Goal: Information Seeking & Learning: Learn about a topic

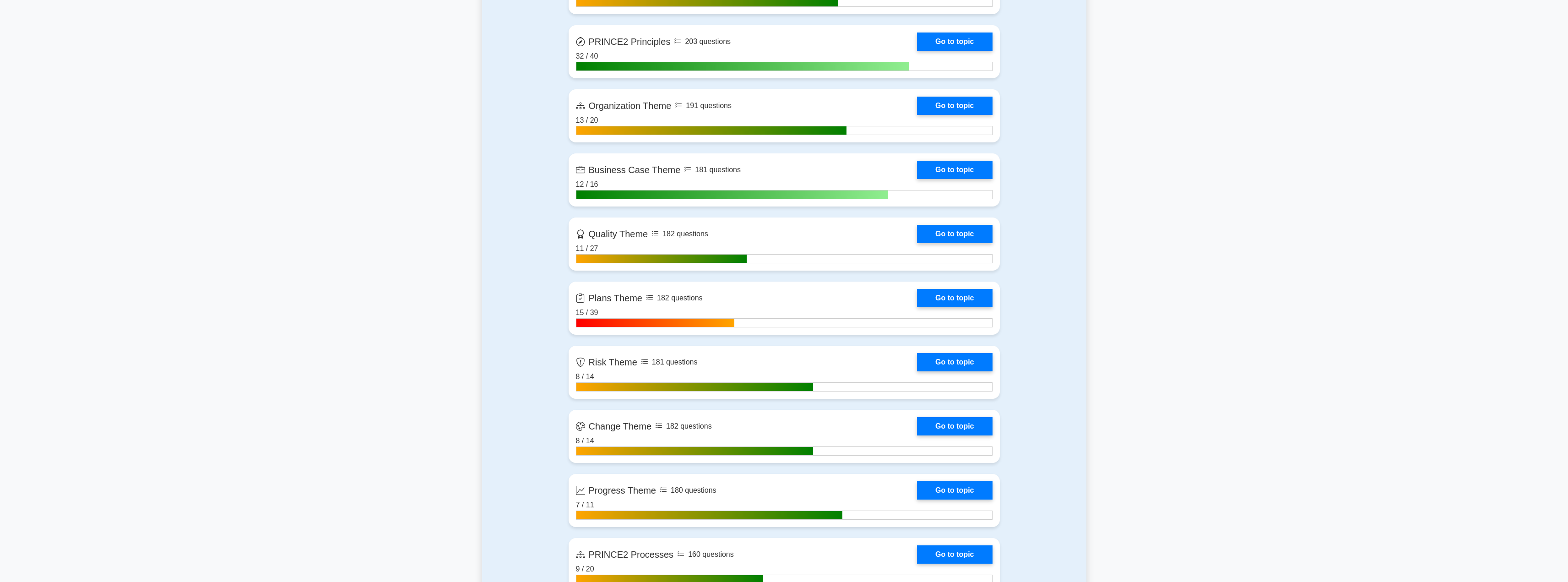
scroll to position [707, 0]
click at [964, 295] on link "Go to topic" at bounding box center [954, 295] width 75 height 18
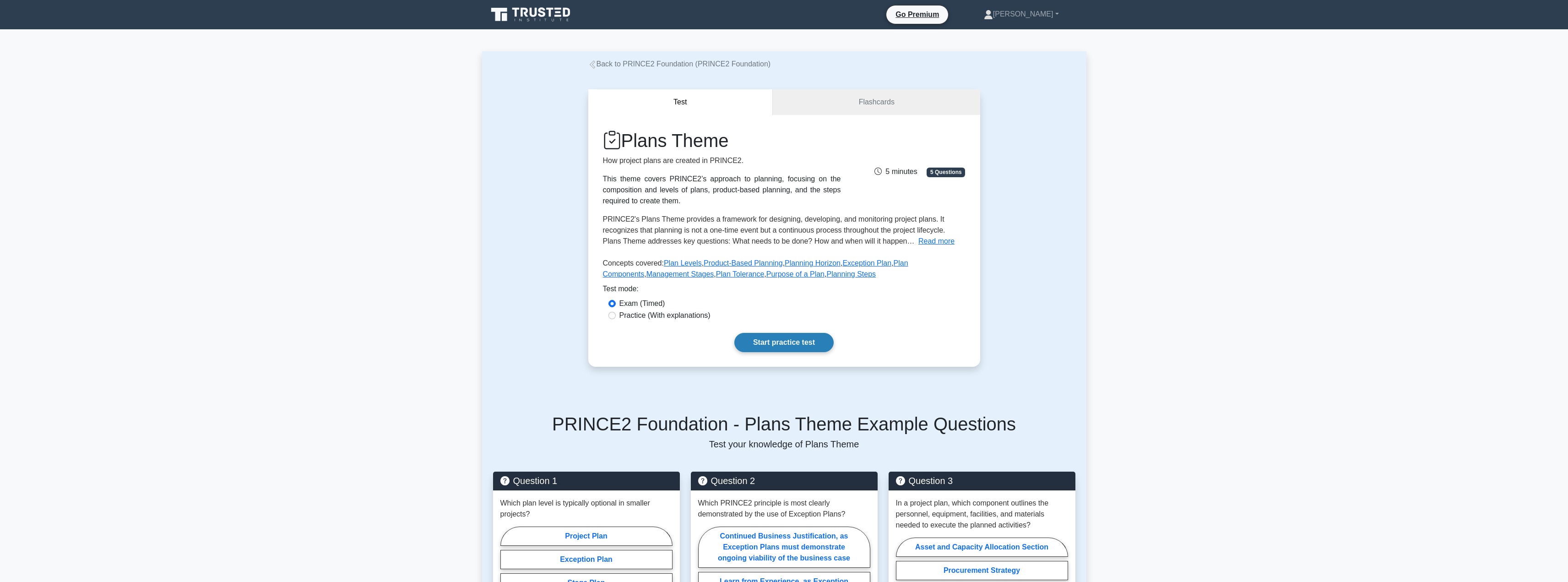
click at [777, 343] on link "Start practice test" at bounding box center [784, 342] width 99 height 19
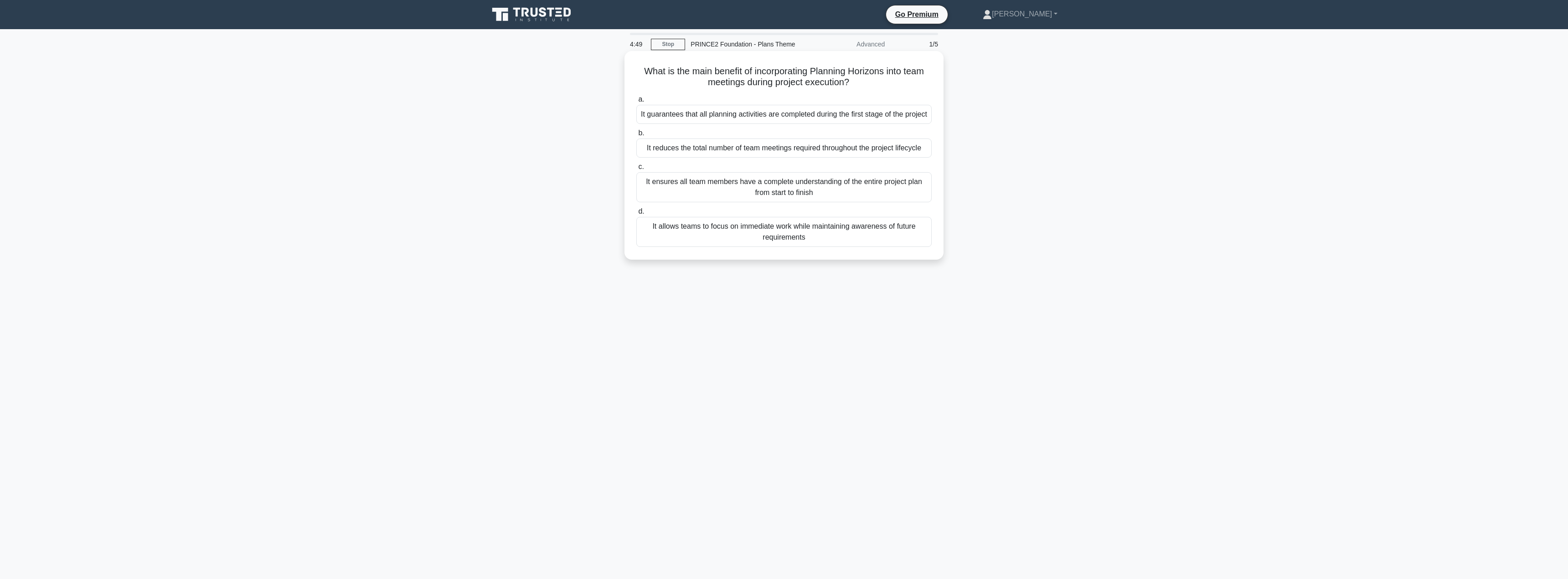
click at [710, 236] on div "It allows teams to focus on immediate work while maintaining awareness of futur…" at bounding box center [784, 232] width 296 height 30
click at [636, 215] on input "d. It allows teams to focus on immediate work while maintaining awareness of fu…" at bounding box center [636, 211] width 0 height 6
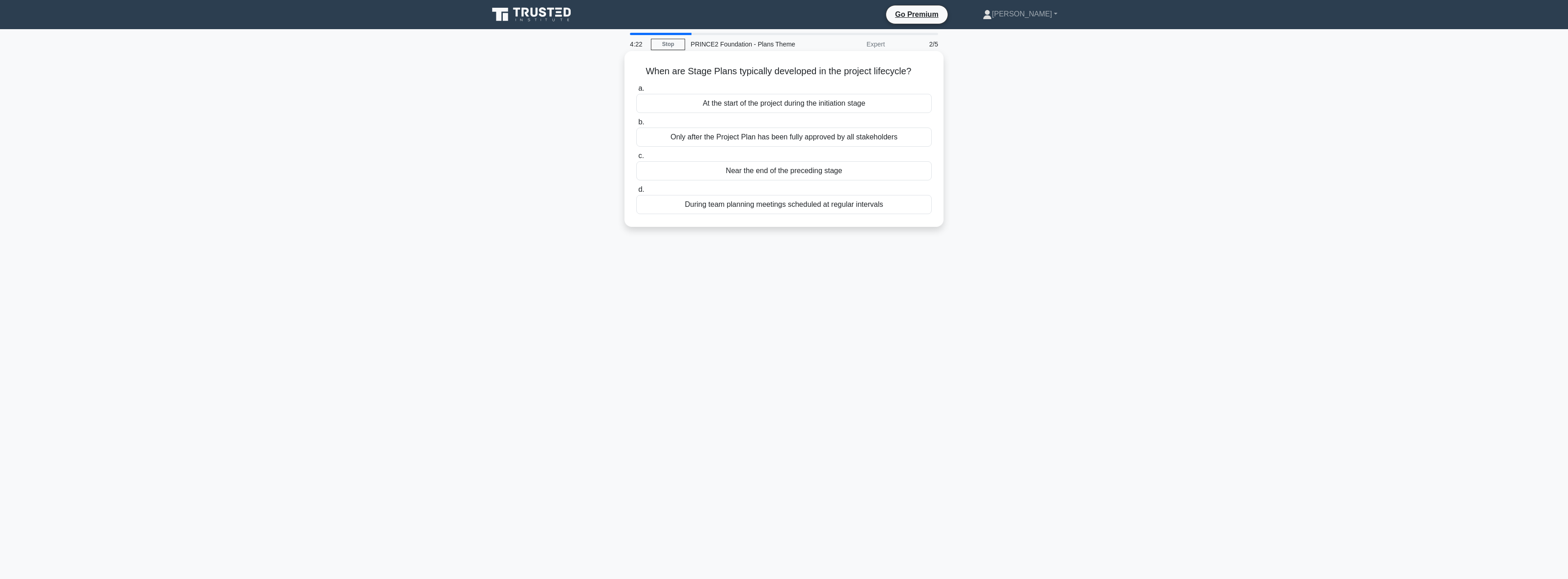
click at [698, 144] on div "Only after the Project Plan has been fully approved by all stakeholders" at bounding box center [784, 136] width 296 height 19
click at [636, 125] on input "b. Only after the Project Plan has been fully approved by all stakeholders" at bounding box center [636, 122] width 0 height 6
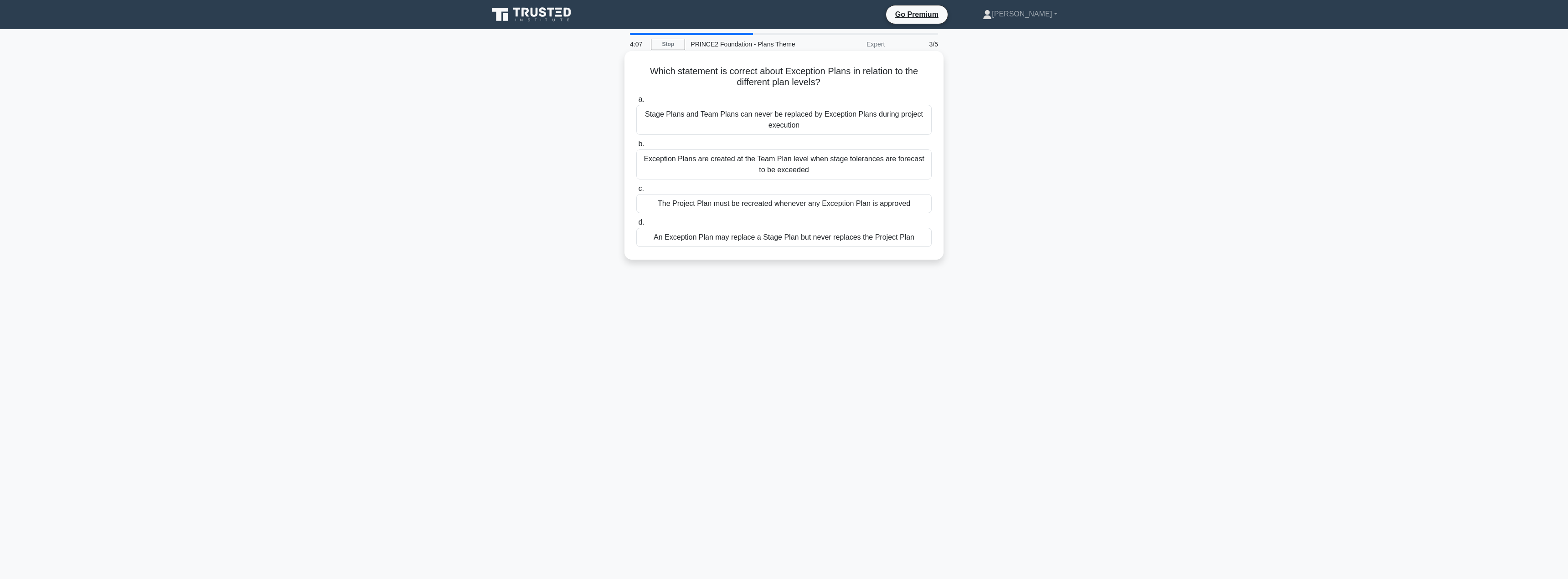
click at [701, 234] on div "An Exception Plan may replace a Stage Plan but never replaces the Project Plan" at bounding box center [784, 236] width 296 height 19
click at [636, 226] on input "d. An Exception Plan may replace a Stage Plan but never replaces the Project Pl…" at bounding box center [636, 222] width 0 height 6
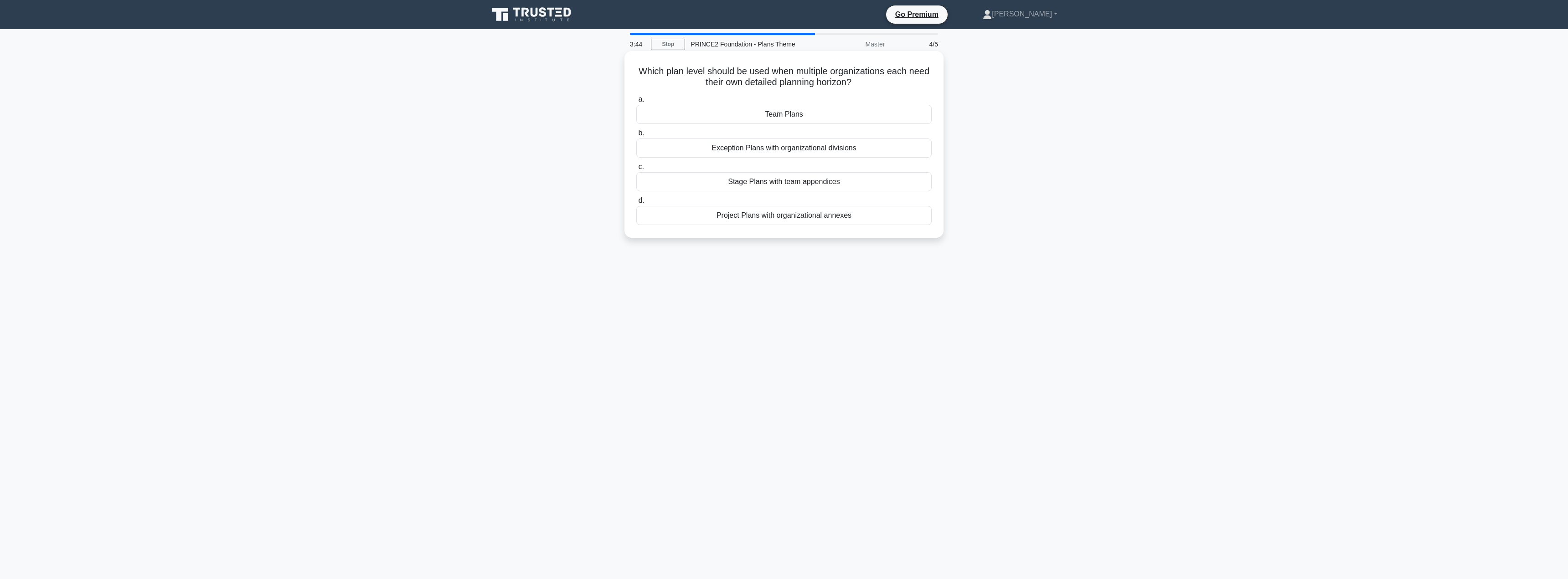
click at [776, 108] on div "Team Plans" at bounding box center [784, 114] width 296 height 19
click at [636, 102] on input "a. Team Plans" at bounding box center [636, 99] width 0 height 6
click at [717, 166] on div "To define the minimum acceptable quality criteria for all project deliverables" at bounding box center [784, 170] width 296 height 19
click at [636, 159] on input "c. To define the minimum acceptable quality criteria for all project deliverabl…" at bounding box center [636, 156] width 0 height 6
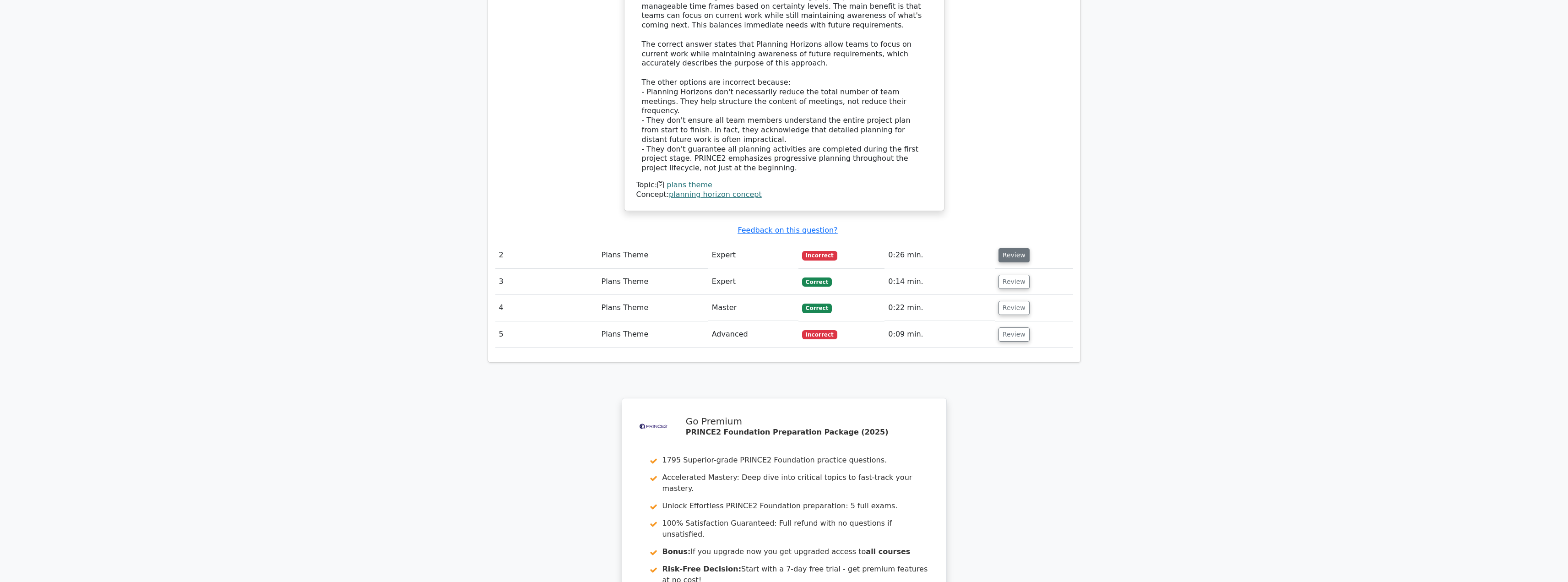
scroll to position [991, 0]
click at [1017, 247] on button "Review" at bounding box center [1014, 255] width 31 height 14
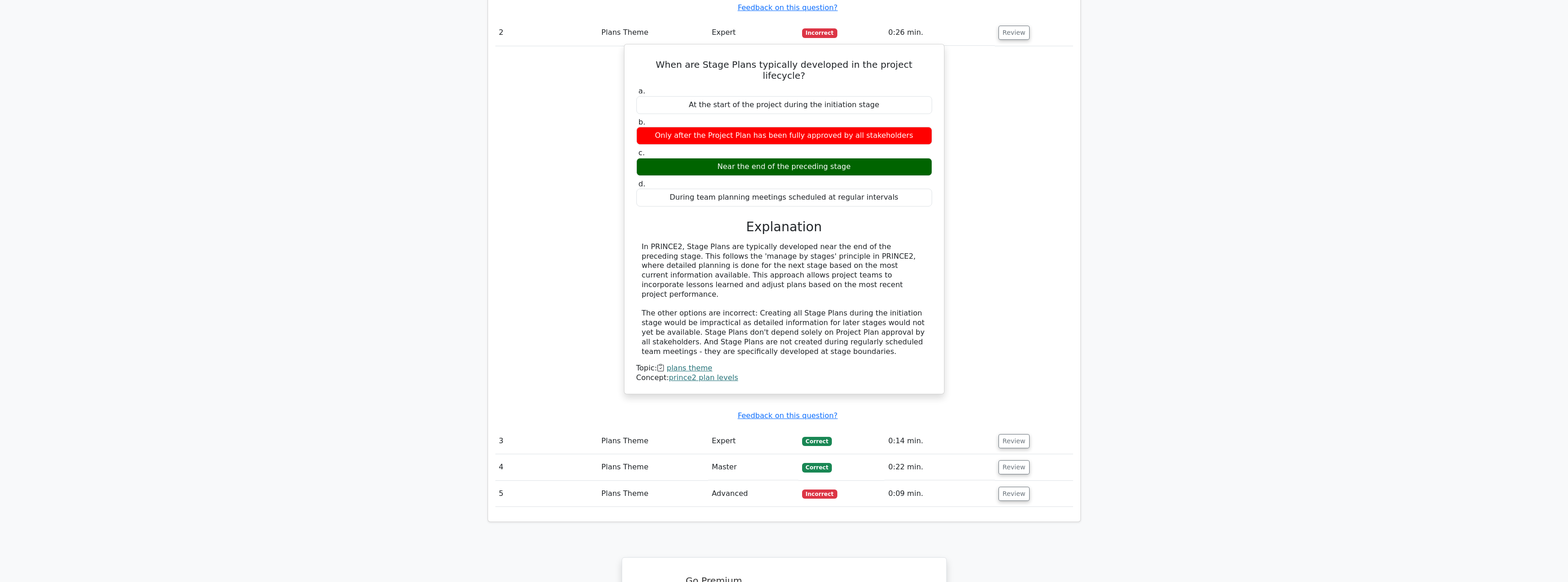
scroll to position [1213, 0]
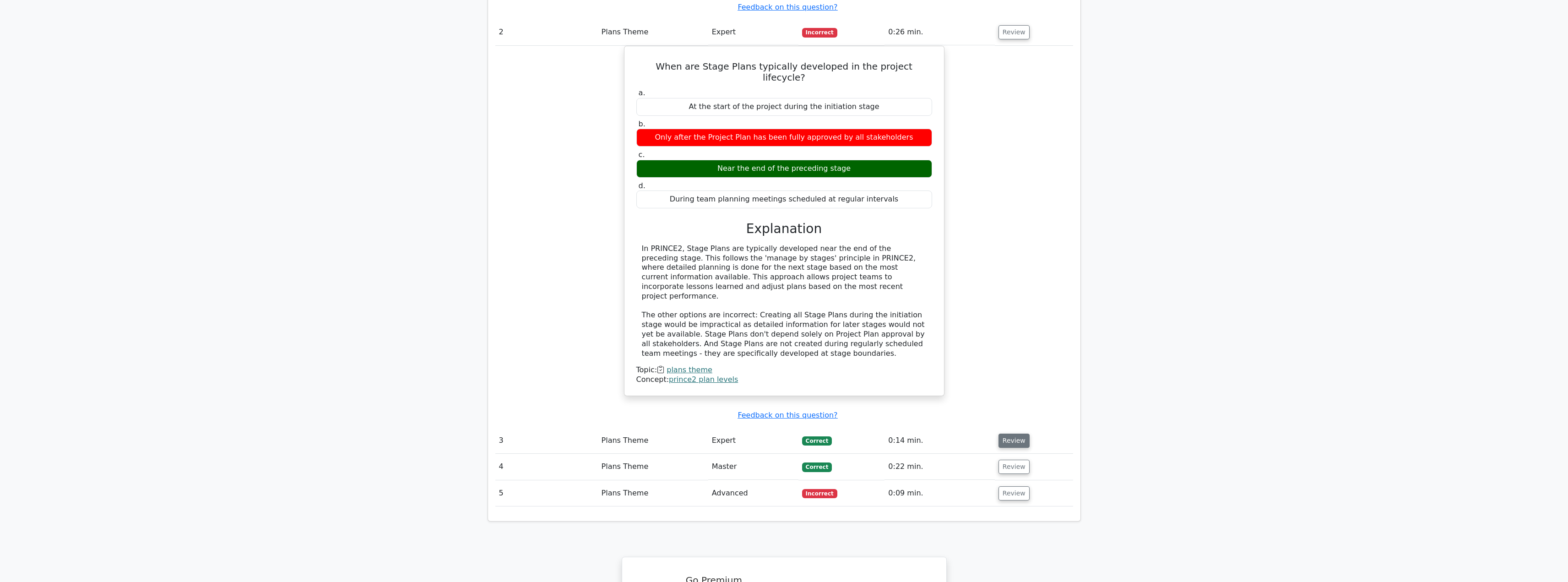
click at [1008, 434] on button "Review" at bounding box center [1014, 441] width 31 height 14
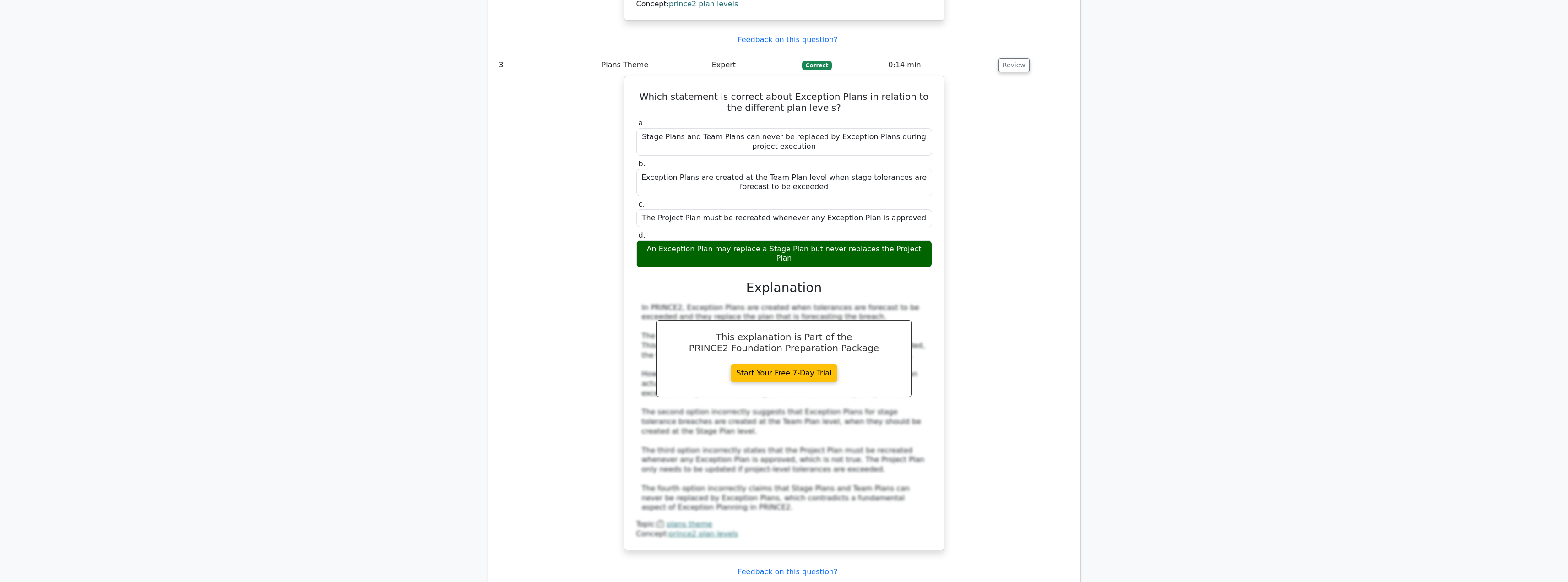
scroll to position [1625, 0]
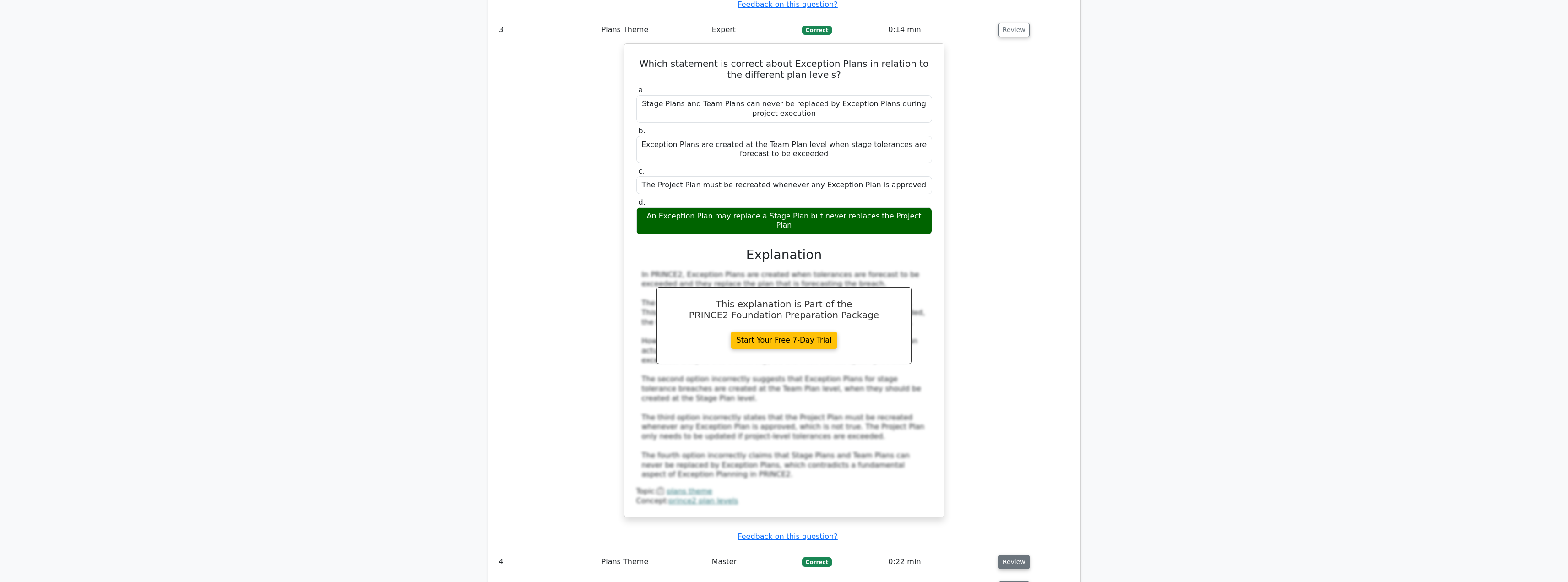
click at [1007, 555] on button "Review" at bounding box center [1014, 562] width 31 height 14
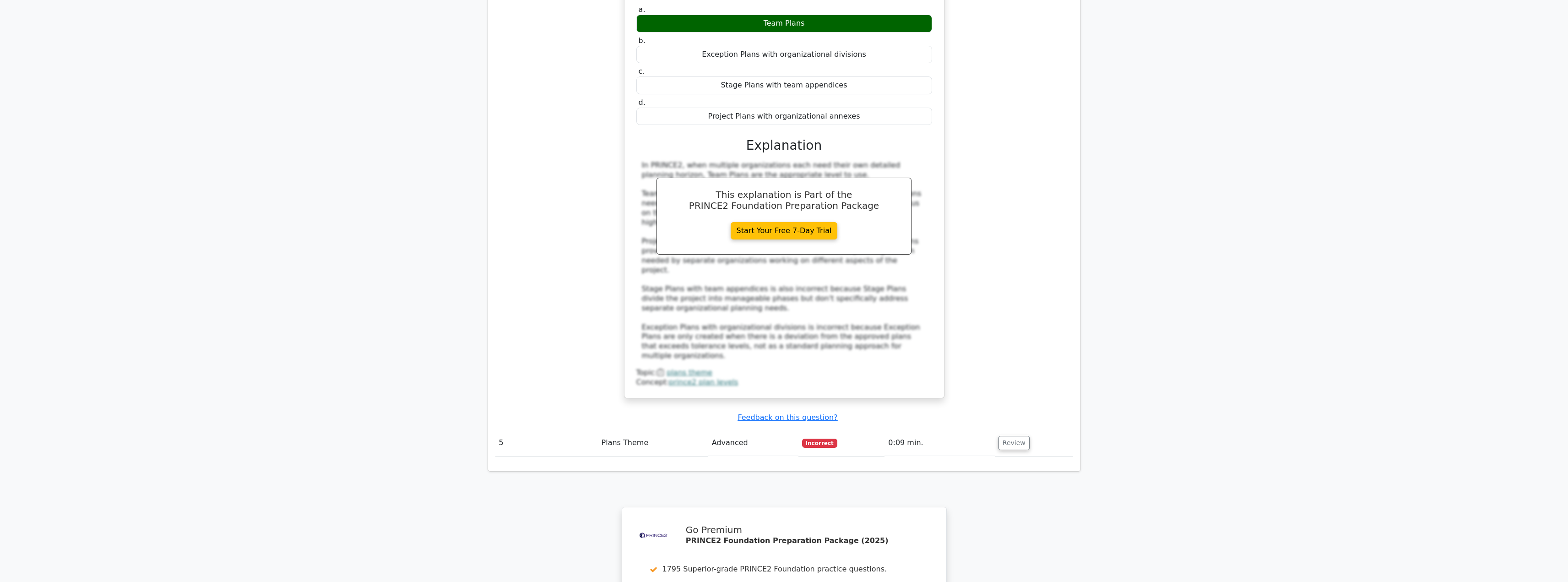
scroll to position [2237, 0]
click at [1008, 434] on button "Review" at bounding box center [1014, 442] width 31 height 14
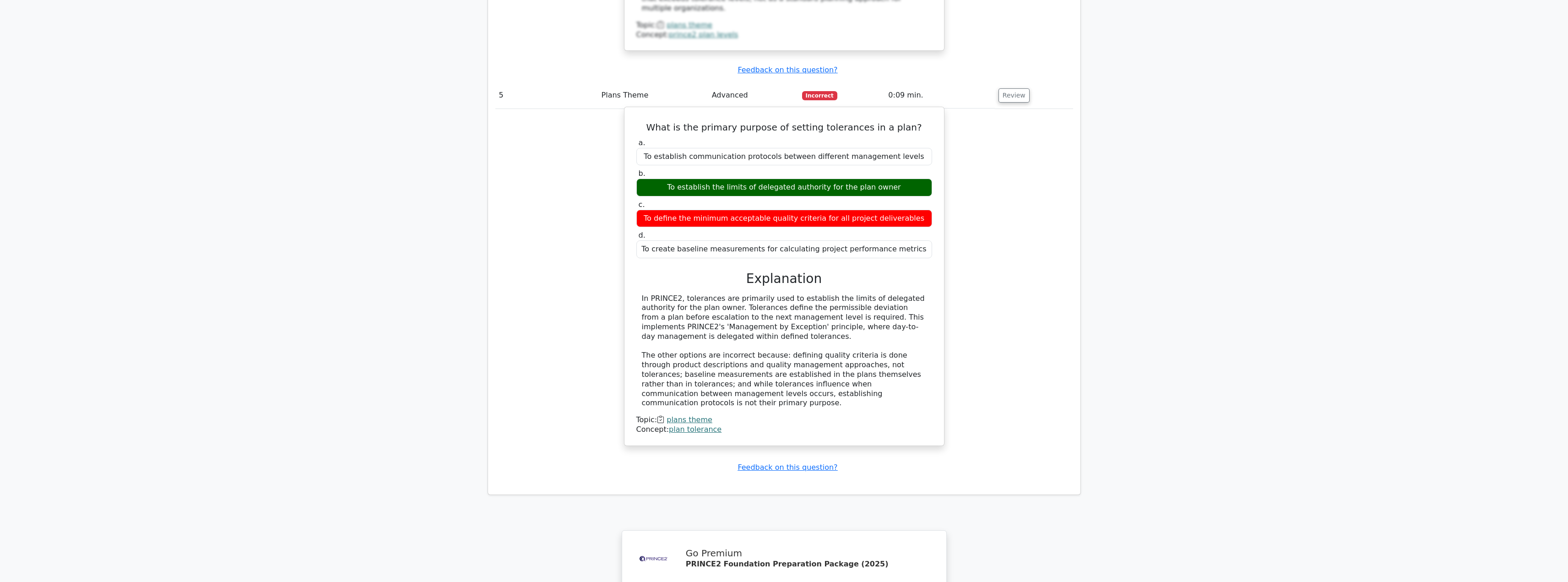
scroll to position [2807, 0]
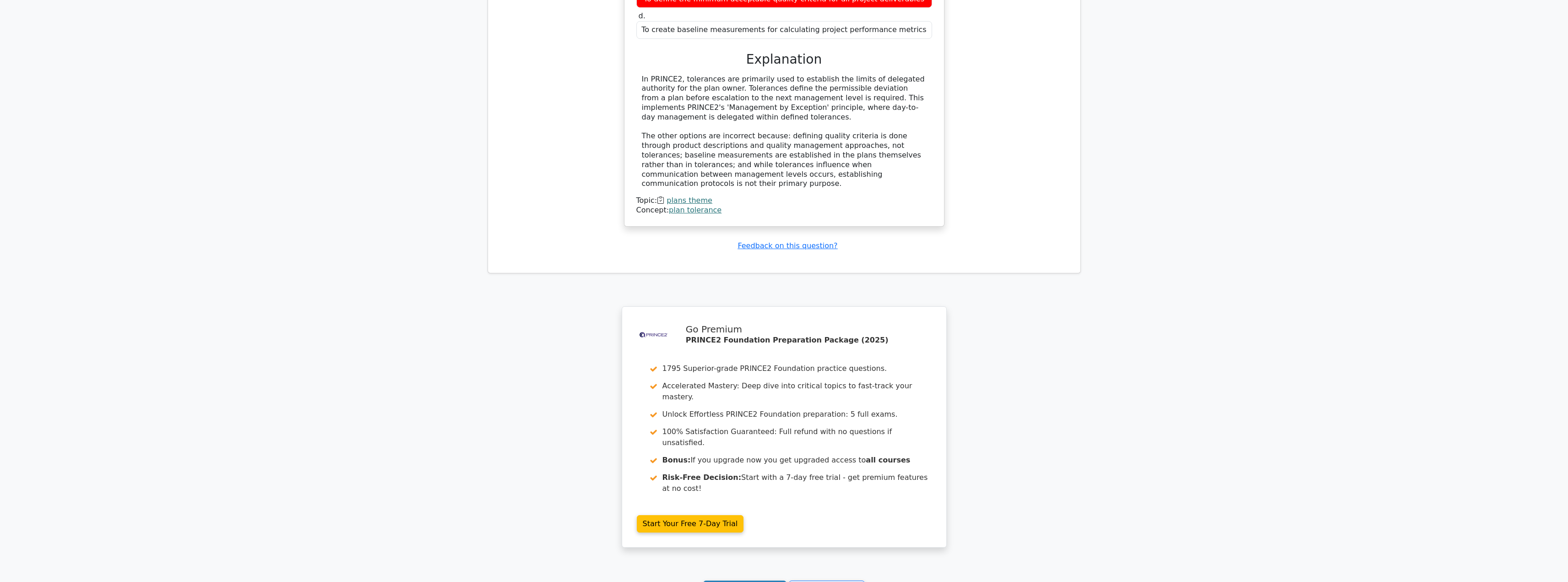
click at [758, 580] on link "Continue practicing" at bounding box center [745, 588] width 84 height 17
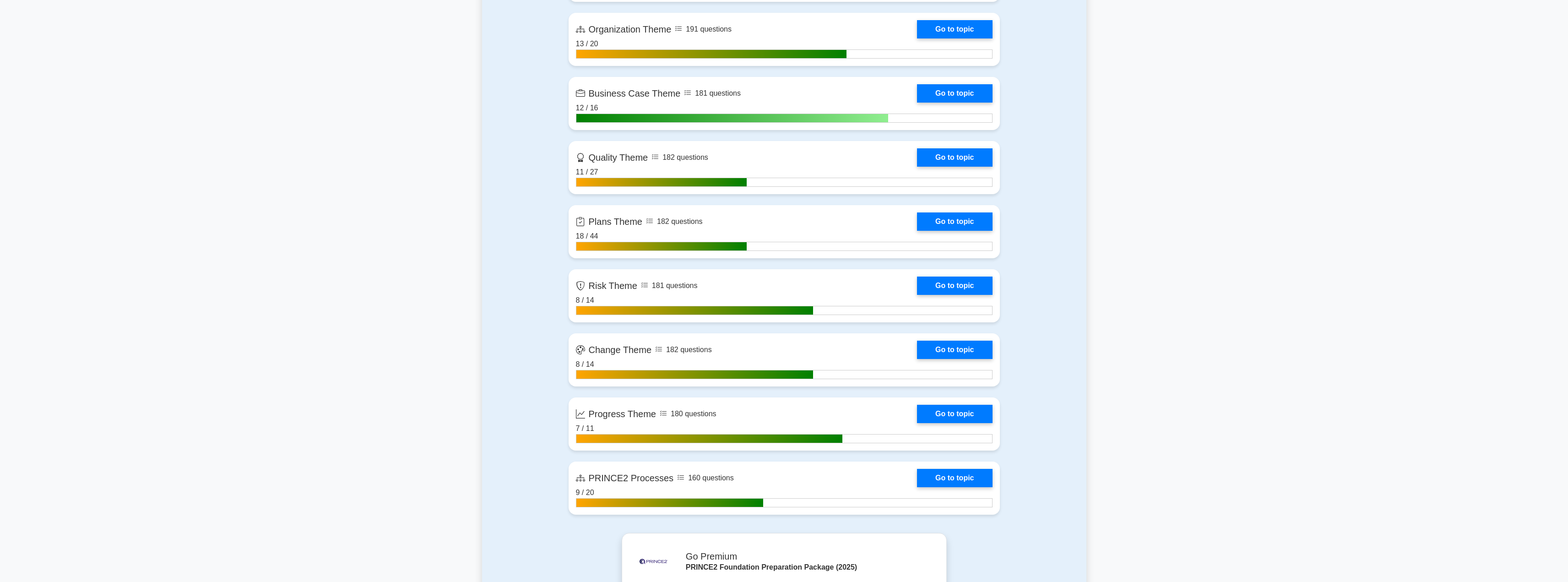
scroll to position [793, 0]
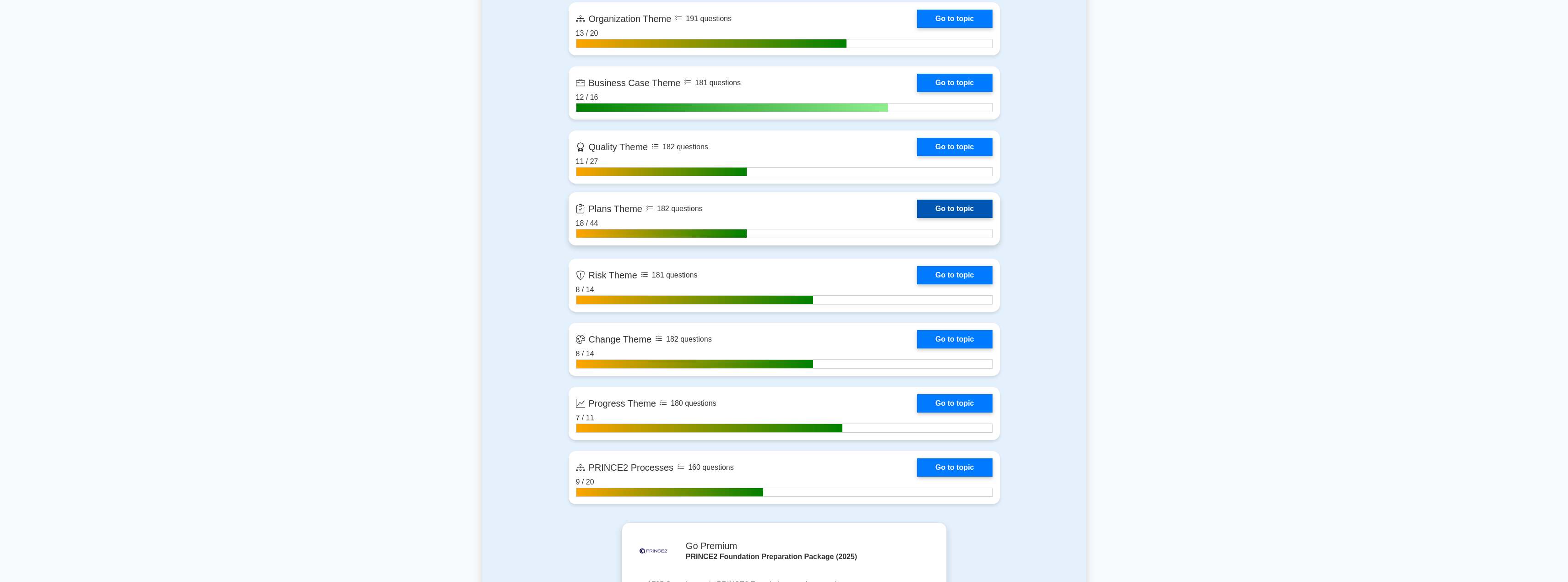
click at [943, 209] on link "Go to topic" at bounding box center [954, 209] width 75 height 18
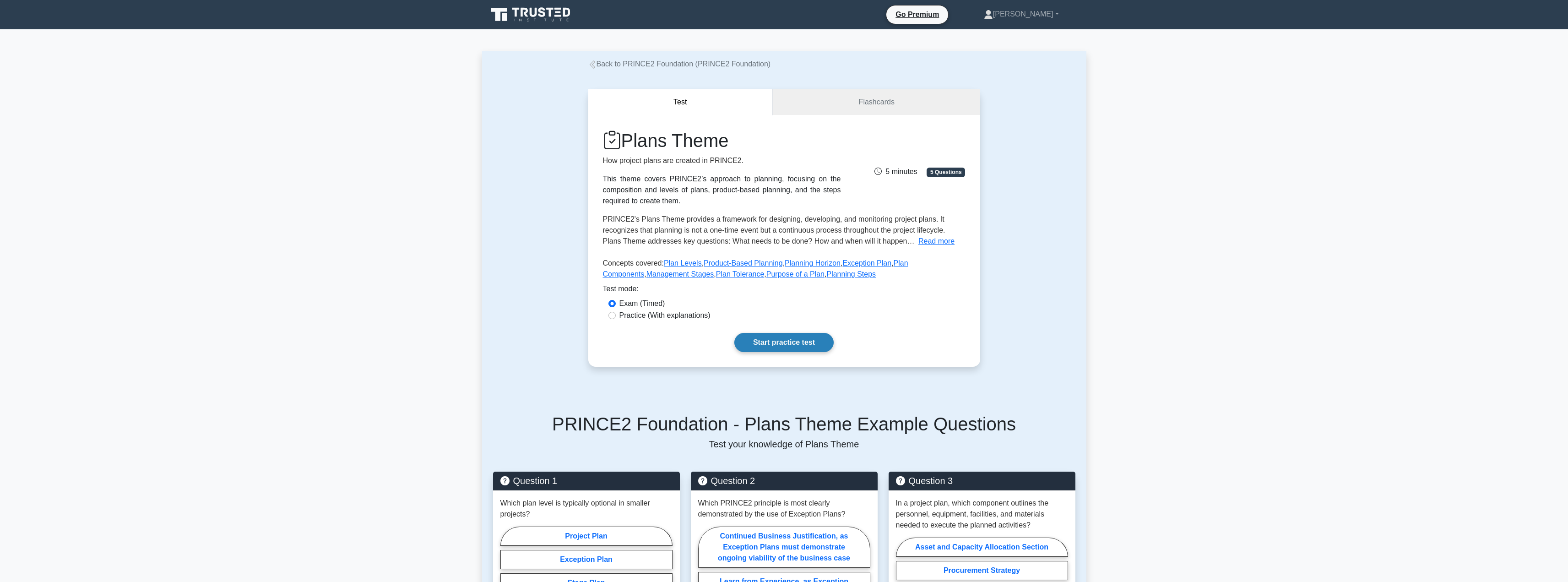
click at [779, 345] on link "Start practice test" at bounding box center [784, 342] width 99 height 19
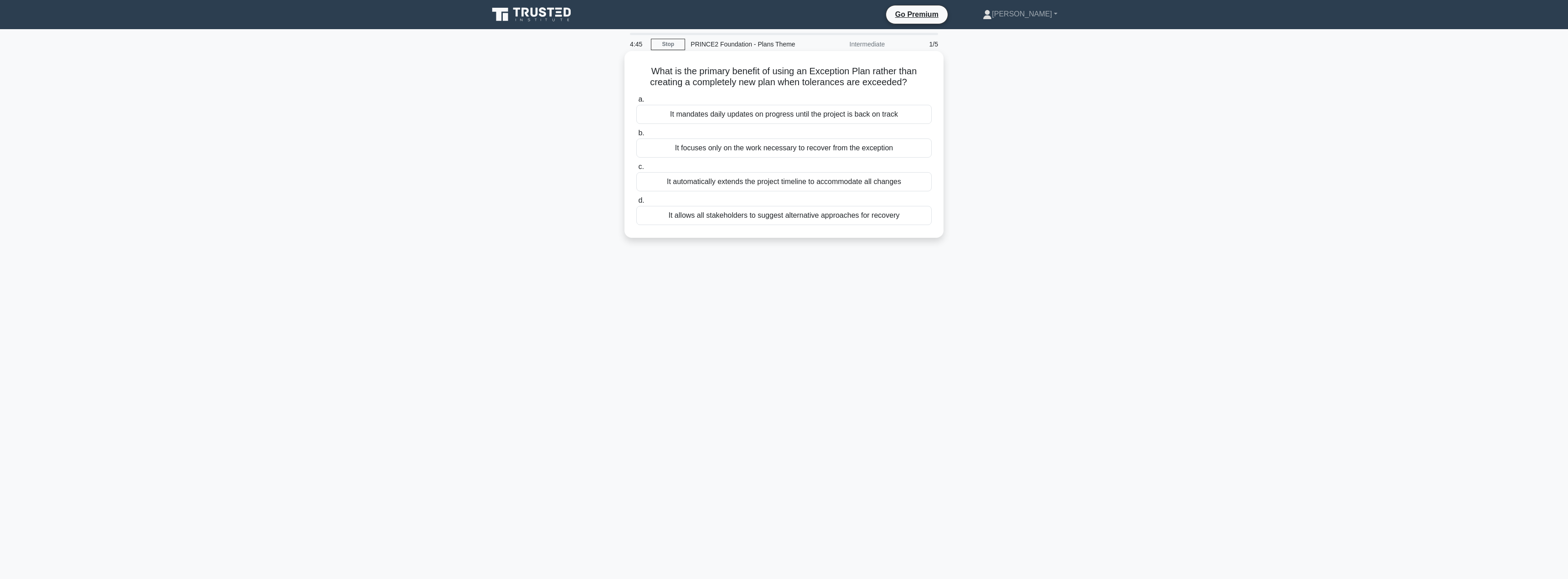
click at [698, 214] on div "It allows all stakeholders to suggest alternative approaches for recovery" at bounding box center [784, 215] width 296 height 19
click at [636, 203] on input "d. It allows all stakeholders to suggest alternative approaches for recovery" at bounding box center [636, 200] width 0 height 6
click at [747, 159] on div "The level of uncertainty and complexity in the project environment" at bounding box center [784, 158] width 296 height 19
click at [636, 147] on input "b. The level of uncertainty and complexity in the project environment" at bounding box center [636, 144] width 0 height 6
click at [727, 136] on div "The remaining work of the plan that is being replaced" at bounding box center [784, 136] width 296 height 19
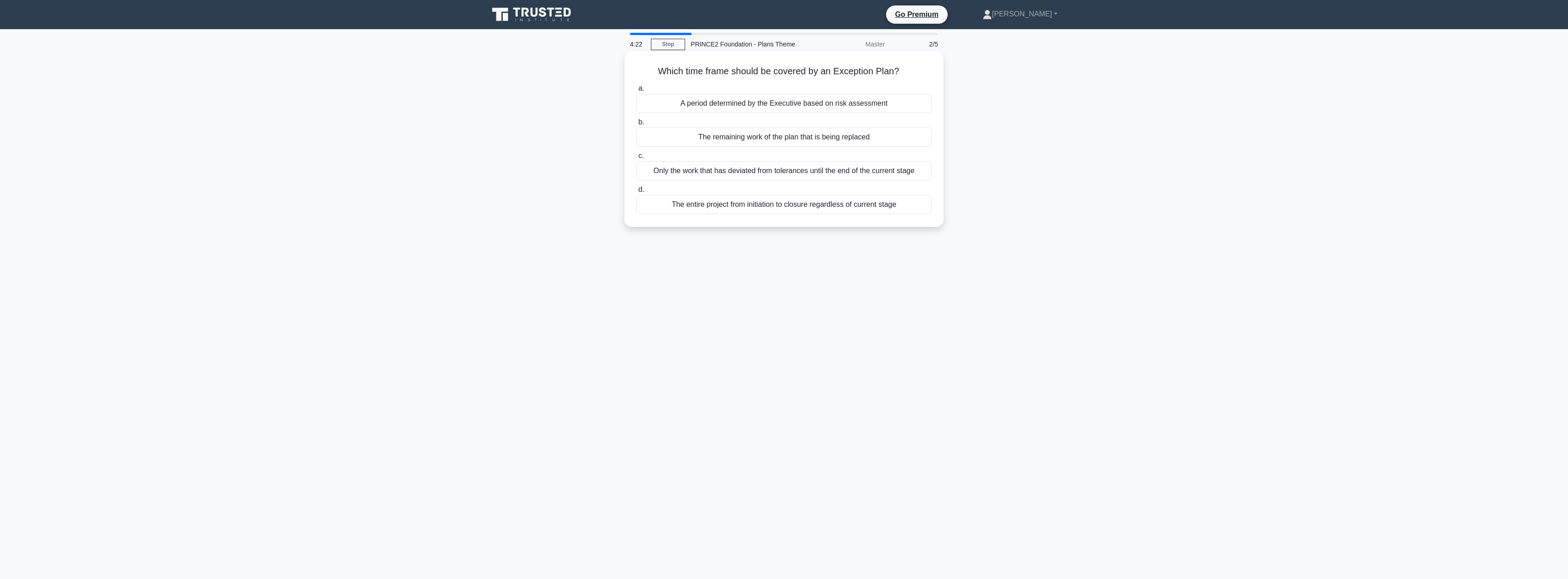
click at [636, 125] on input "b. The remaining work of the plan that is being replaced" at bounding box center [636, 122] width 0 height 6
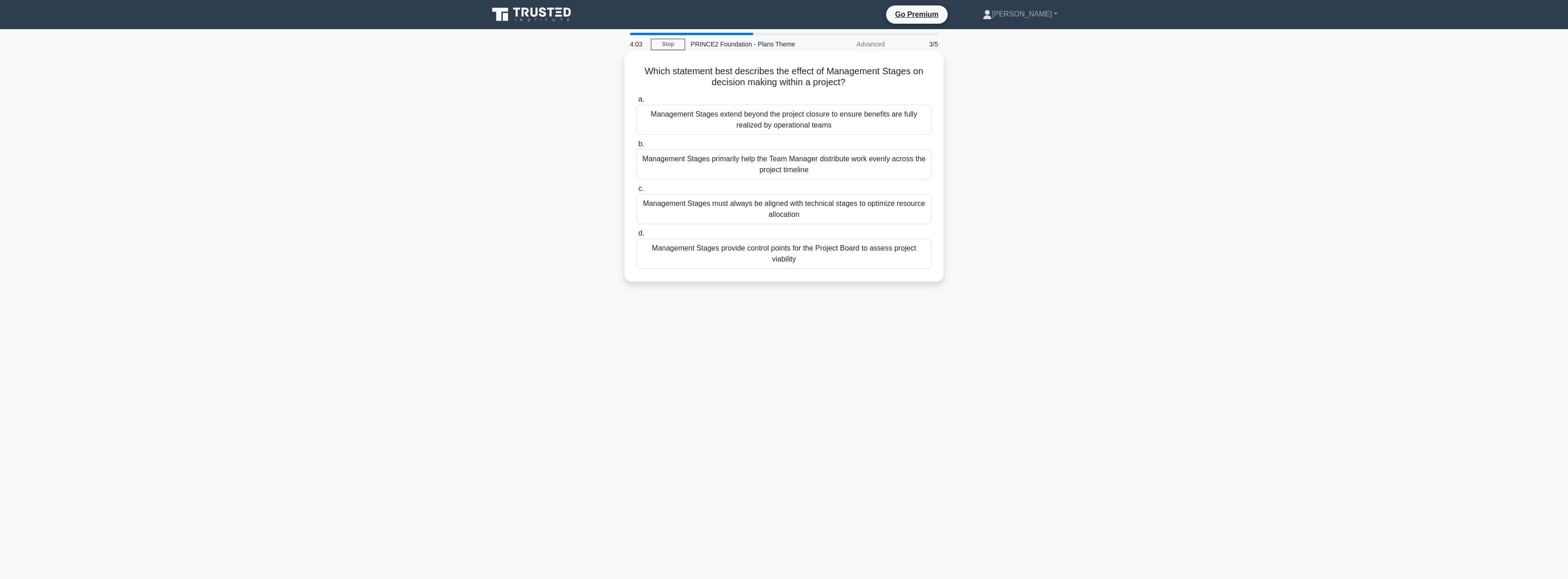
click at [681, 254] on div "Management Stages provide control points for the Project Board to assess projec…" at bounding box center [784, 254] width 296 height 30
click at [636, 236] on input "d. Management Stages provide control points for the Project Board to assess pro…" at bounding box center [636, 233] width 0 height 6
click at [681, 254] on div "Management Stages provide control points for the Project Board to assess projec…" at bounding box center [784, 254] width 296 height 31
click at [636, 236] on input "d. Management Stages provide control points for the Project Board to assess pro…" at bounding box center [636, 233] width 0 height 6
click at [750, 252] on div "Management Stages provide control points for the Project Board to assess projec…" at bounding box center [784, 254] width 296 height 31
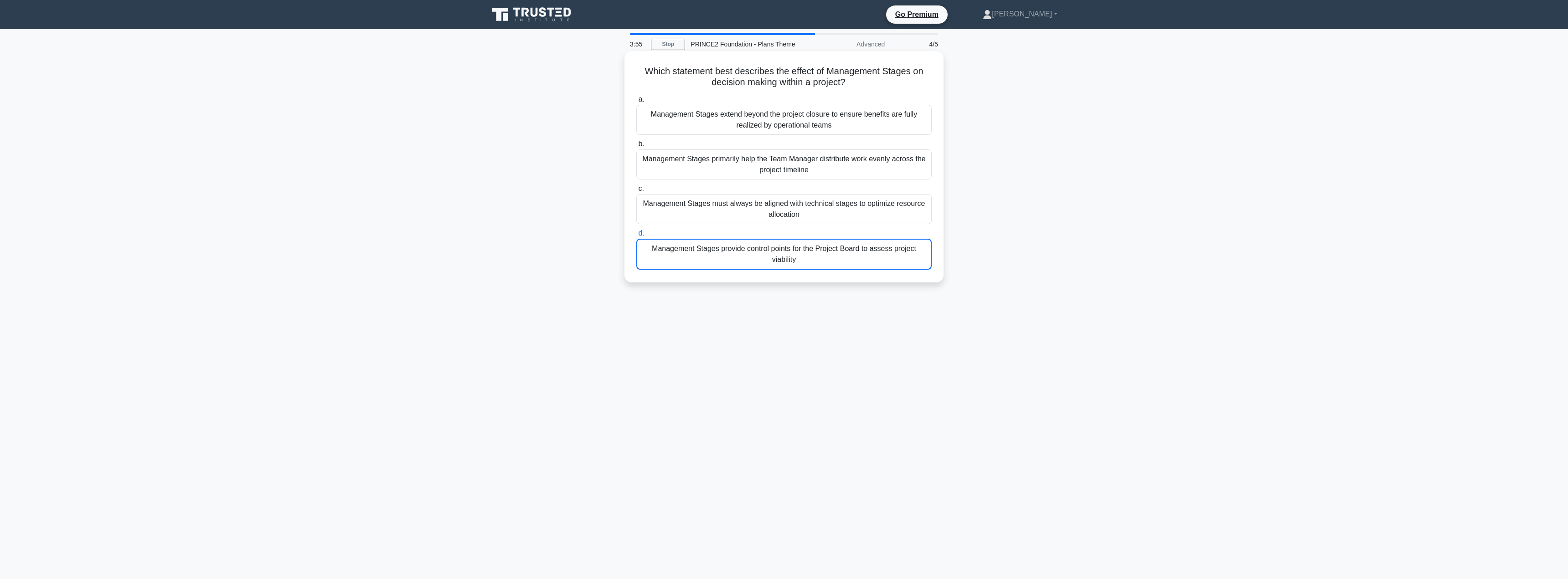
click at [636, 236] on input "d. Management Stages provide control points for the Project Board to assess pro…" at bounding box center [636, 233] width 0 height 6
click at [770, 210] on div "Management Stages must always be aligned with technical stages to optimize reso…" at bounding box center [784, 209] width 296 height 30
click at [636, 192] on input "c. Management Stages must always be aligned with technical stages to optimize r…" at bounding box center [636, 189] width 0 height 6
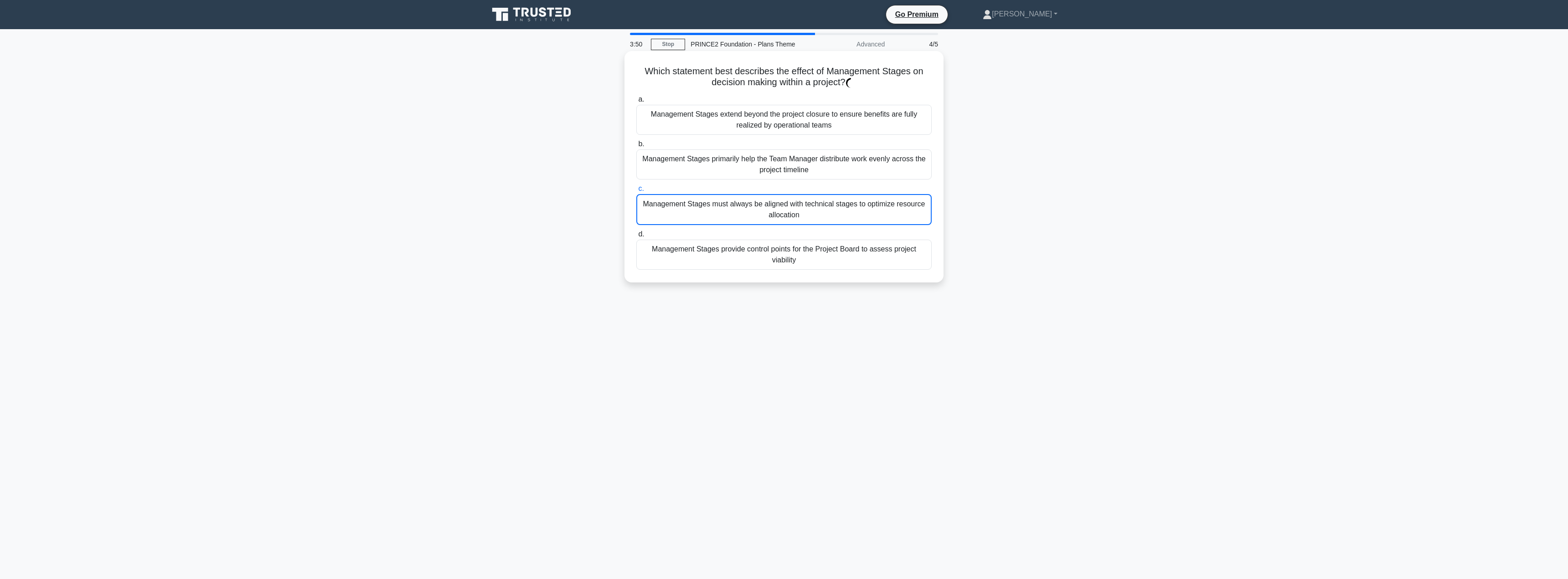
click at [747, 252] on div "Management Stages provide control points for the Project Board to assess projec…" at bounding box center [784, 255] width 296 height 30
click at [636, 237] on input "d. Management Stages provide control points for the Project Board to assess pro…" at bounding box center [636, 234] width 0 height 6
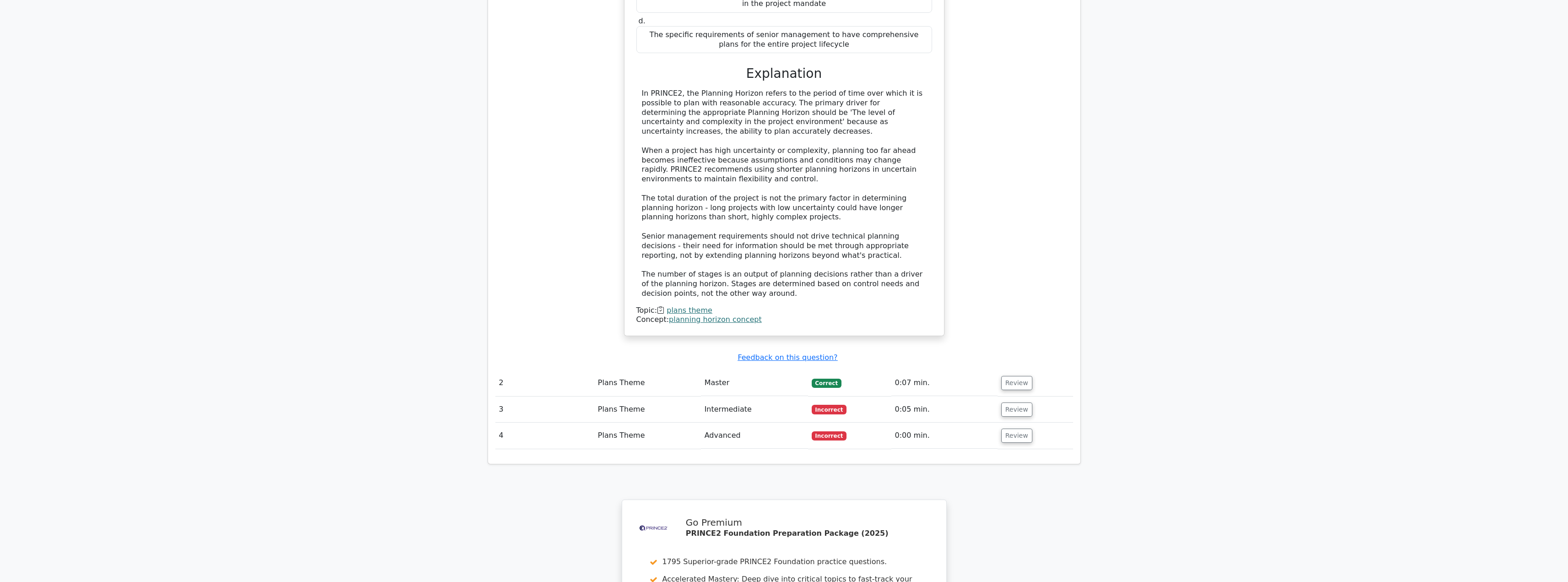
scroll to position [883, 0]
click at [1016, 375] on button "Review" at bounding box center [1017, 382] width 31 height 14
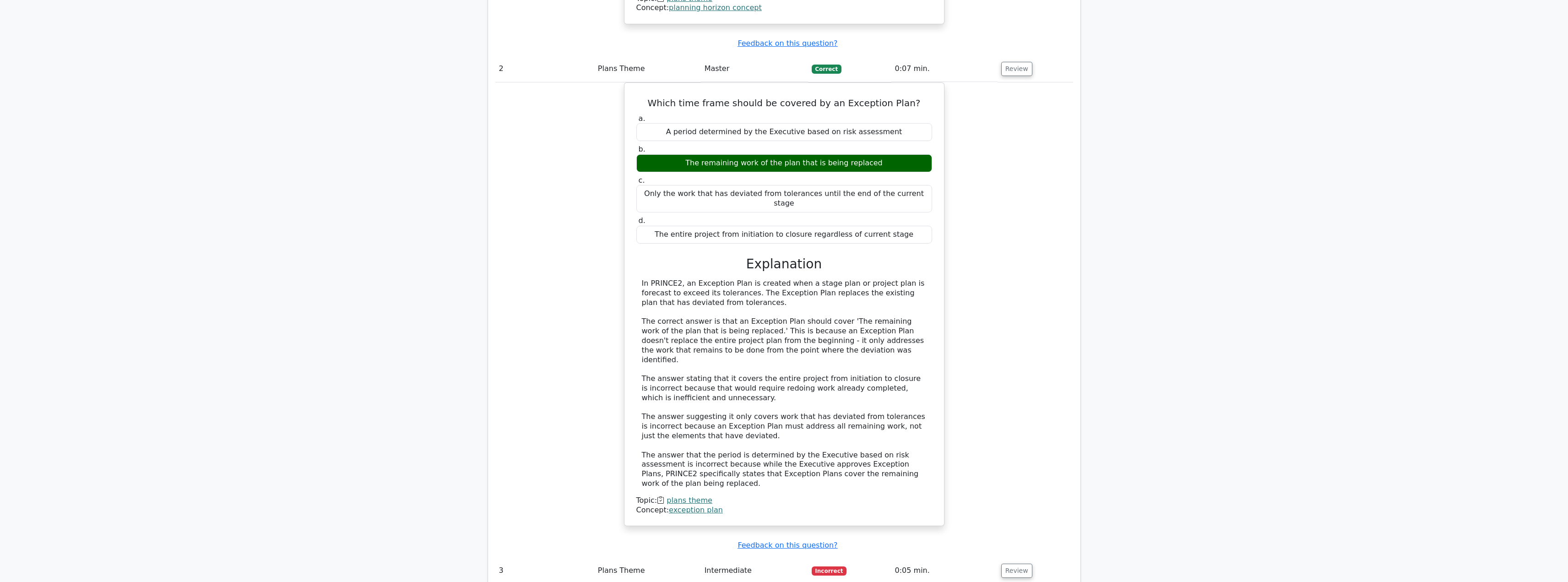
scroll to position [1196, 0]
click at [1013, 563] on button "Review" at bounding box center [1017, 570] width 31 height 14
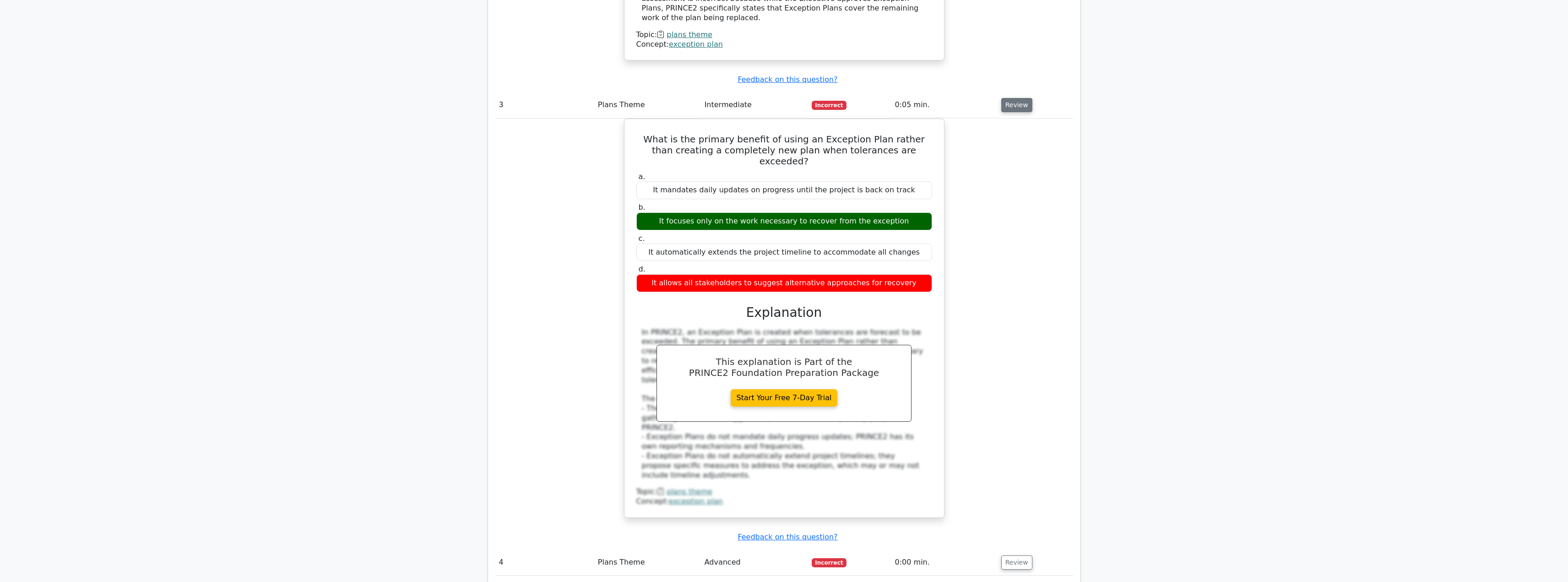
scroll to position [1662, 0]
click at [1013, 555] on button "Review" at bounding box center [1017, 562] width 31 height 14
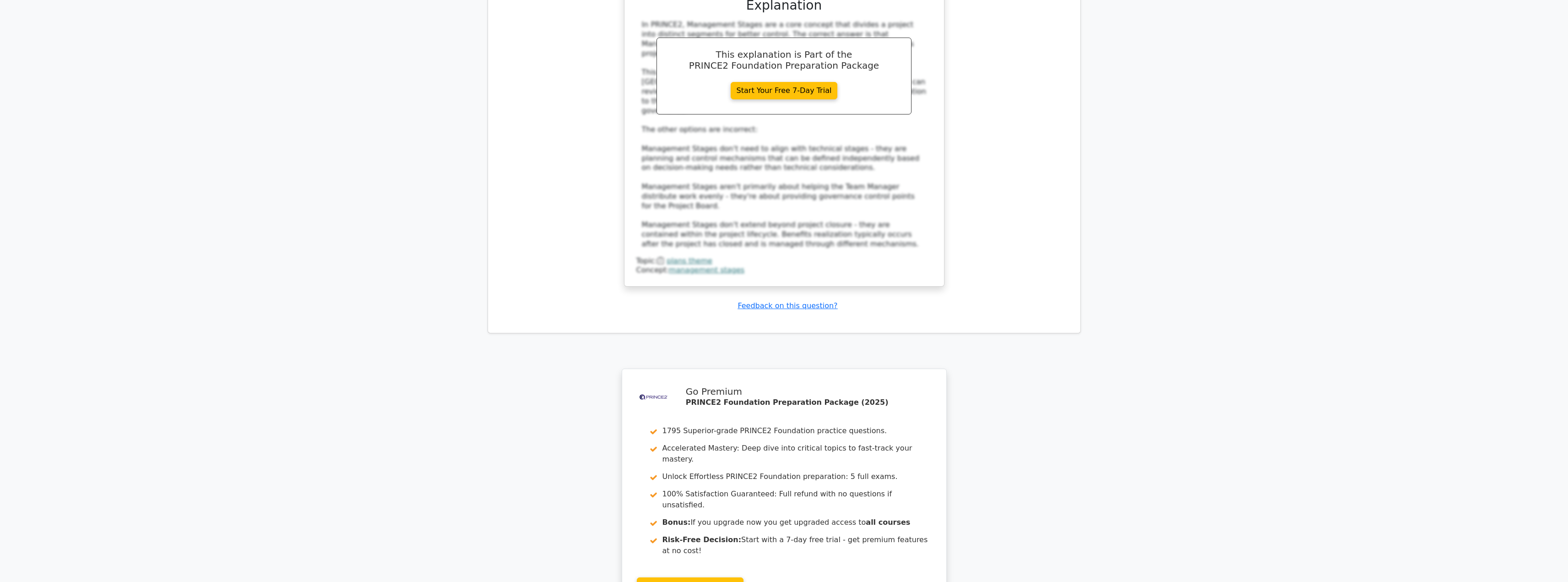
scroll to position [2496, 0]
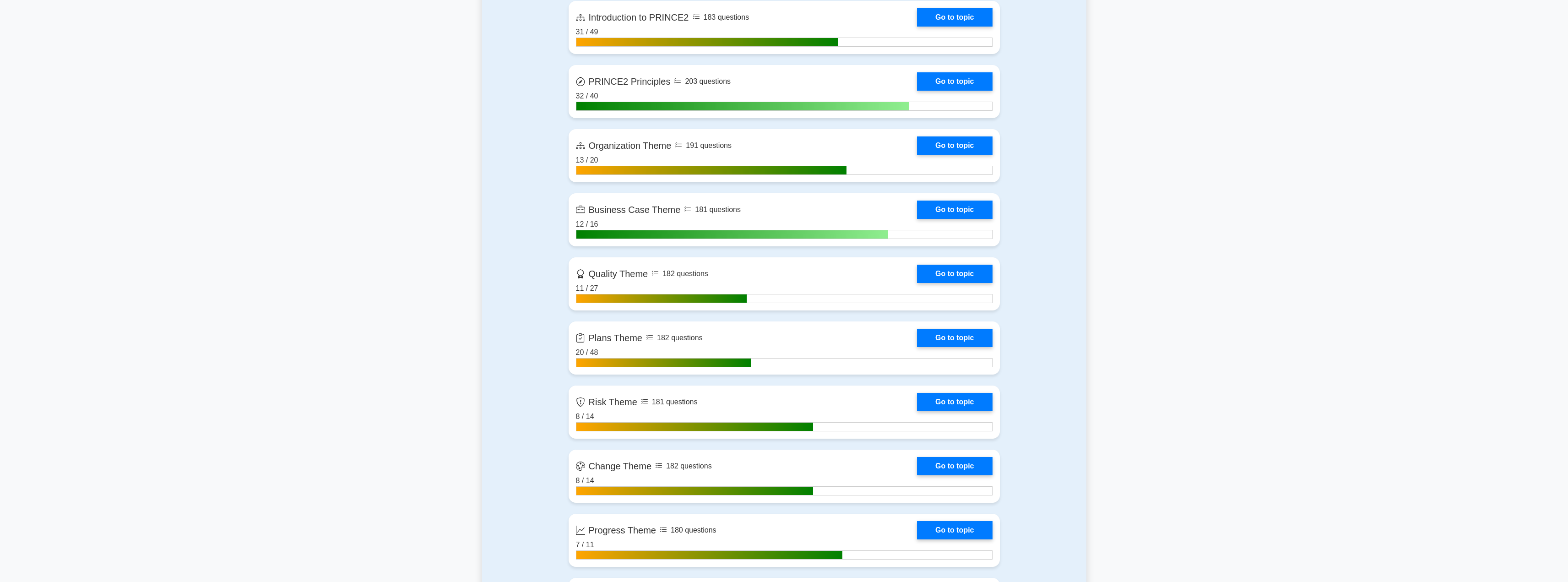
scroll to position [670, 0]
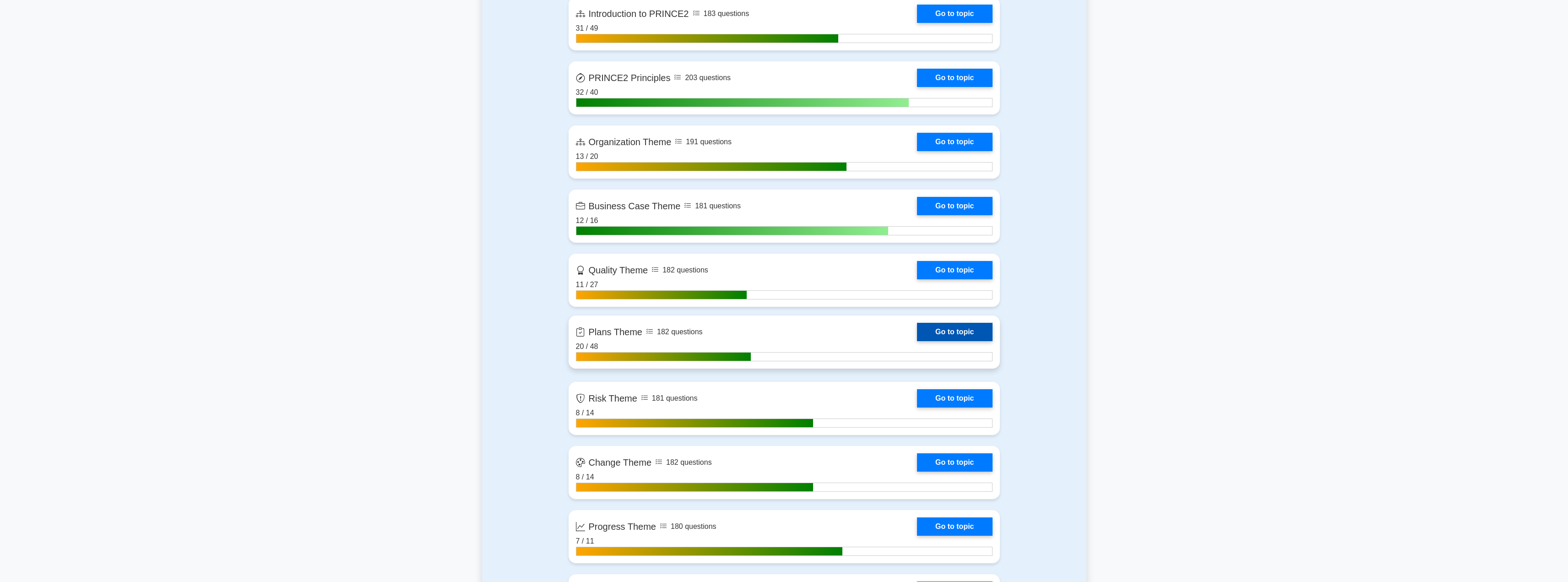
click at [942, 327] on link "Go to topic" at bounding box center [954, 332] width 75 height 18
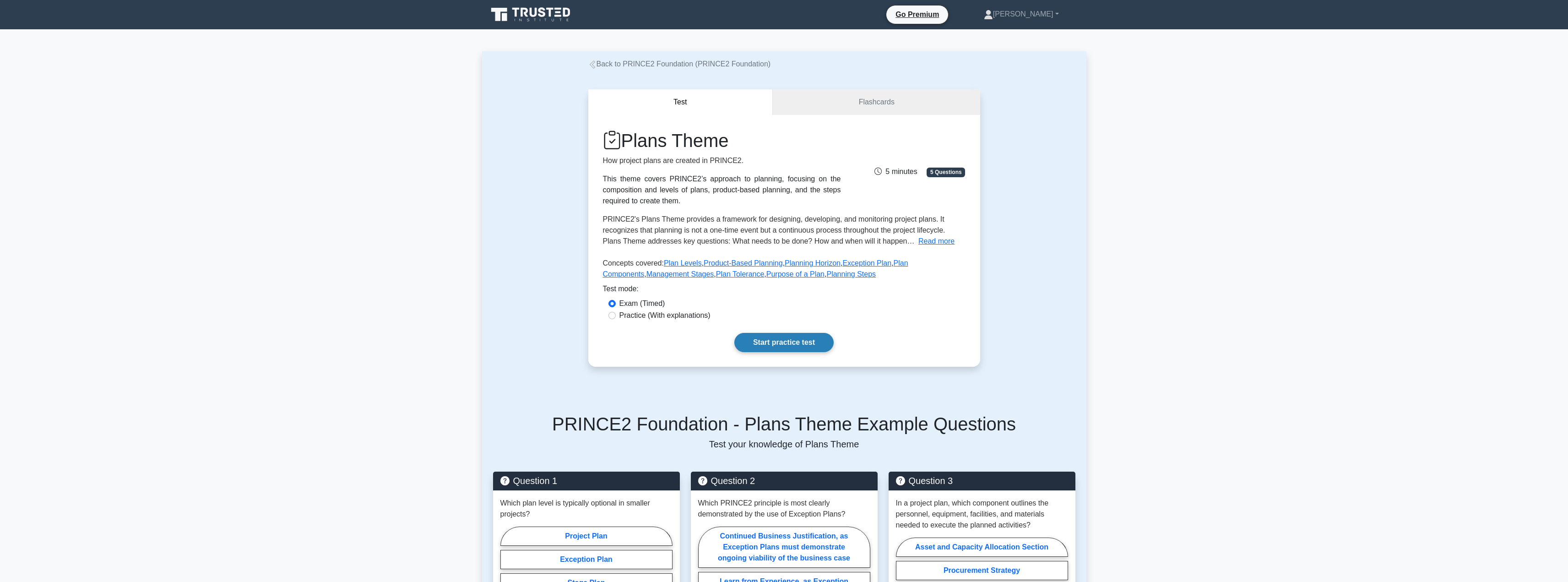
click at [751, 337] on link "Start practice test" at bounding box center [784, 342] width 99 height 19
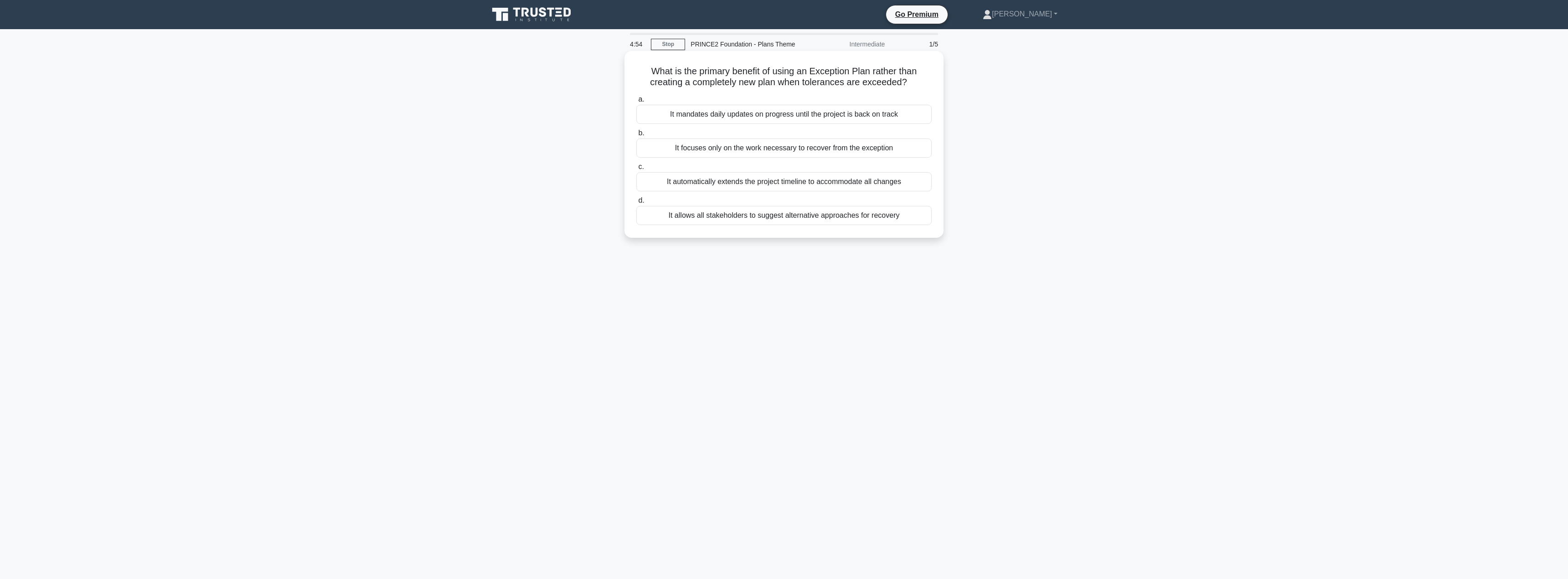
click at [723, 149] on div "It focuses only on the work necessary to recover from the exception" at bounding box center [784, 148] width 296 height 19
click at [636, 136] on input "b. It focuses only on the work necessary to recover from the exception" at bounding box center [636, 133] width 0 height 6
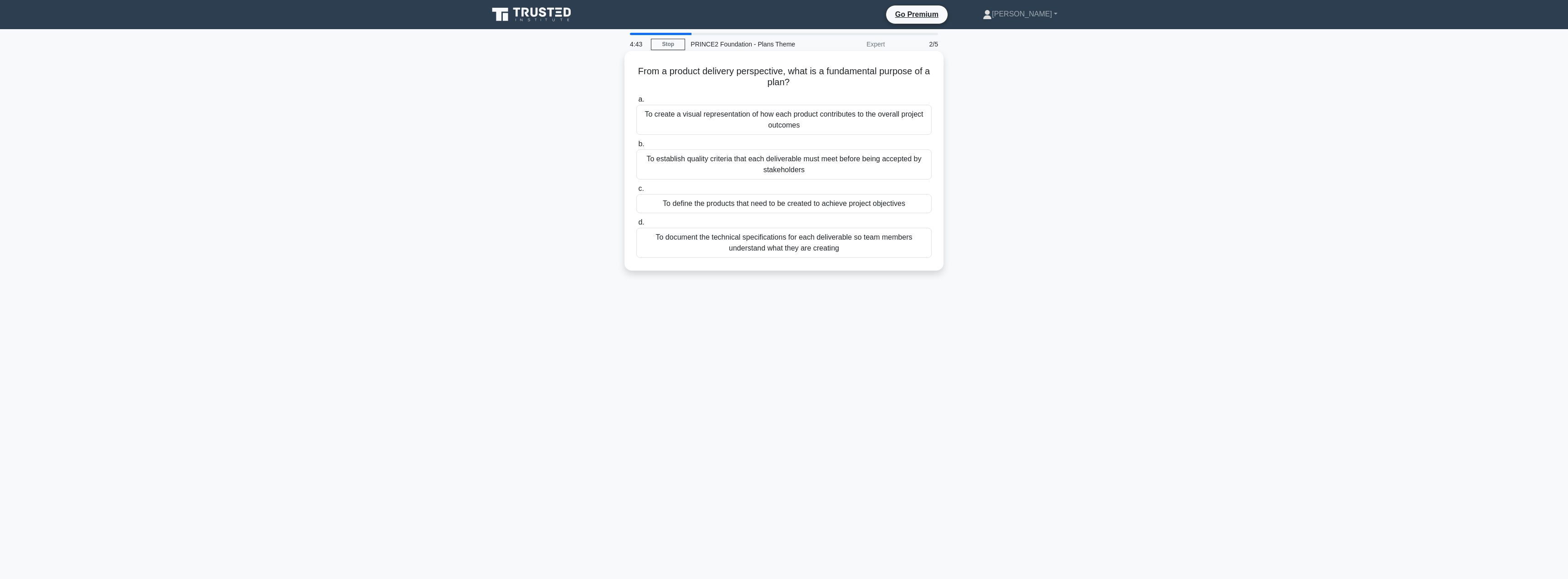
click at [703, 205] on div "To define the products that need to be created to achieve project objectives" at bounding box center [784, 203] width 296 height 19
click at [636, 192] on input "c. To define the products that need to be created to achieve project objectives" at bounding box center [636, 189] width 0 height 6
click at [703, 205] on div "Ensure tolerances at lower levels always sum to less than the tolerance at the …" at bounding box center [784, 211] width 296 height 30
click at [636, 194] on input "c. Ensure tolerances at lower levels always sum to less than the tolerance at t…" at bounding box center [636, 191] width 0 height 6
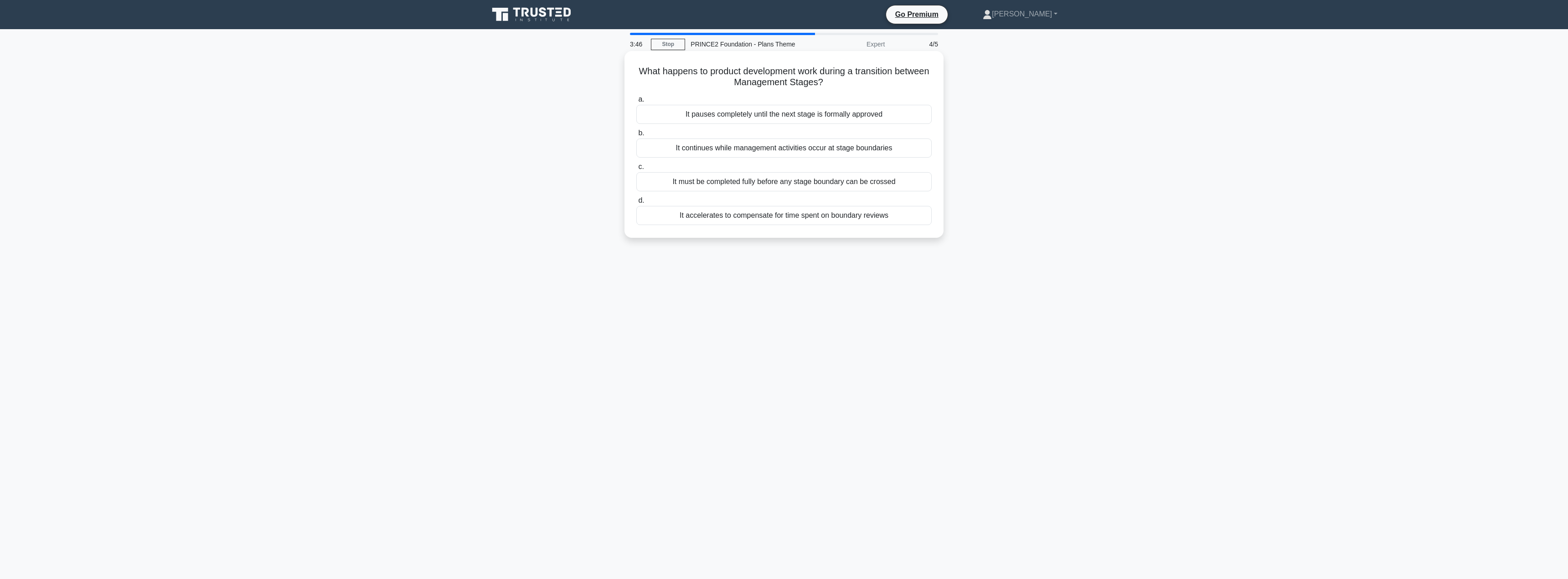
click at [697, 184] on div "It must be completed fully before any stage boundary can be crossed" at bounding box center [784, 181] width 296 height 19
click at [636, 170] on input "c. It must be completed fully before any stage boundary can be crossed" at bounding box center [636, 166] width 0 height 6
click at [750, 119] on div "It helps identify all the products needed to deliver the project objectives" at bounding box center [784, 114] width 296 height 19
click at [636, 102] on input "a. It helps identify all the products needed to deliver the project objectives" at bounding box center [636, 99] width 0 height 6
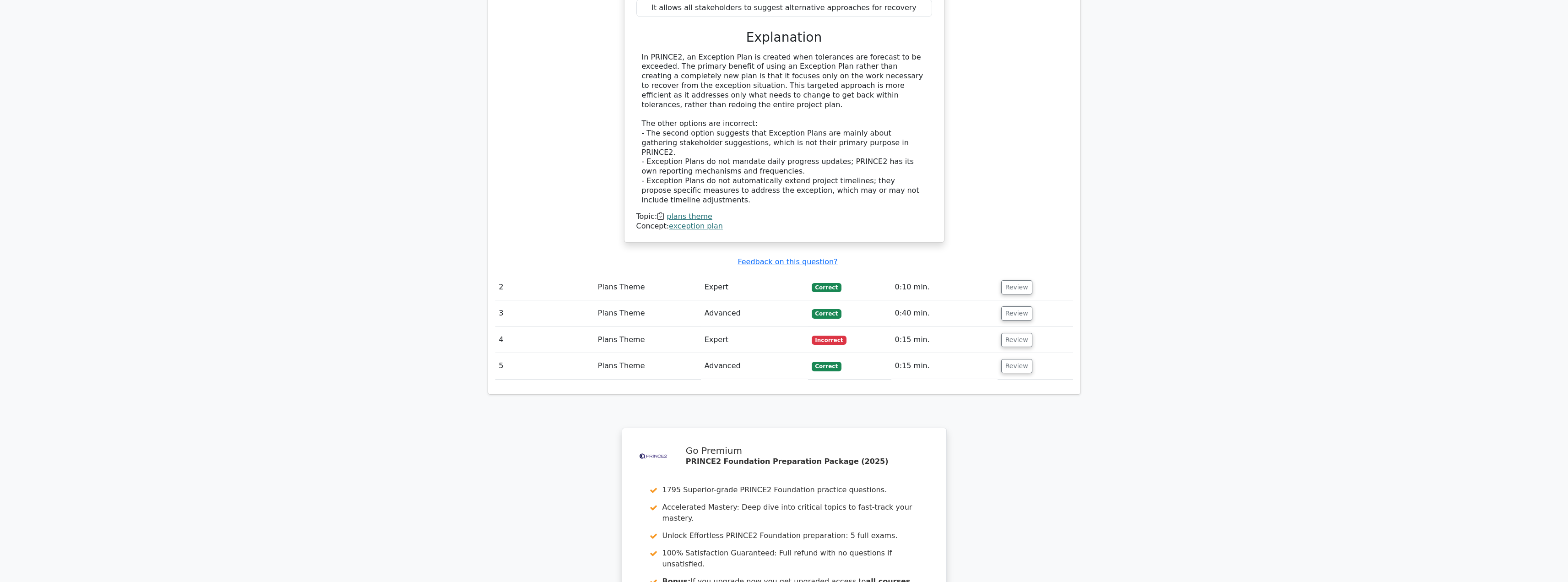
scroll to position [906, 0]
click at [1013, 277] on button "Review" at bounding box center [1017, 284] width 31 height 14
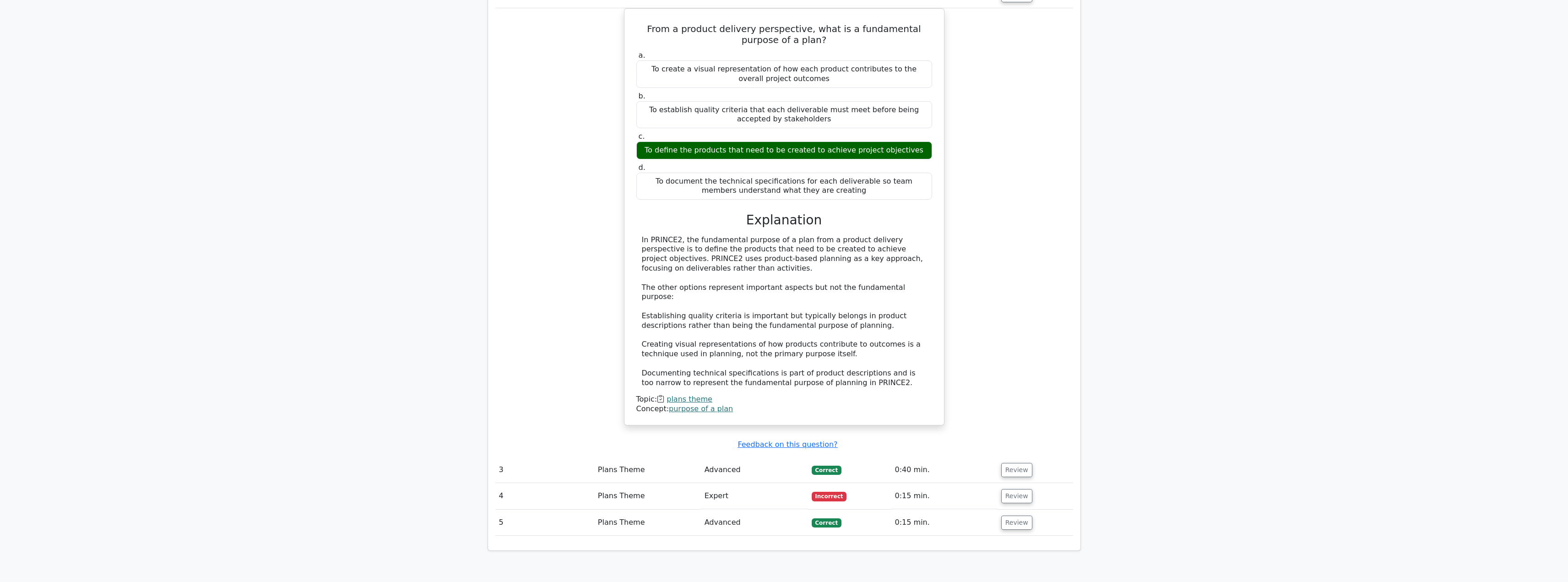
scroll to position [1200, 0]
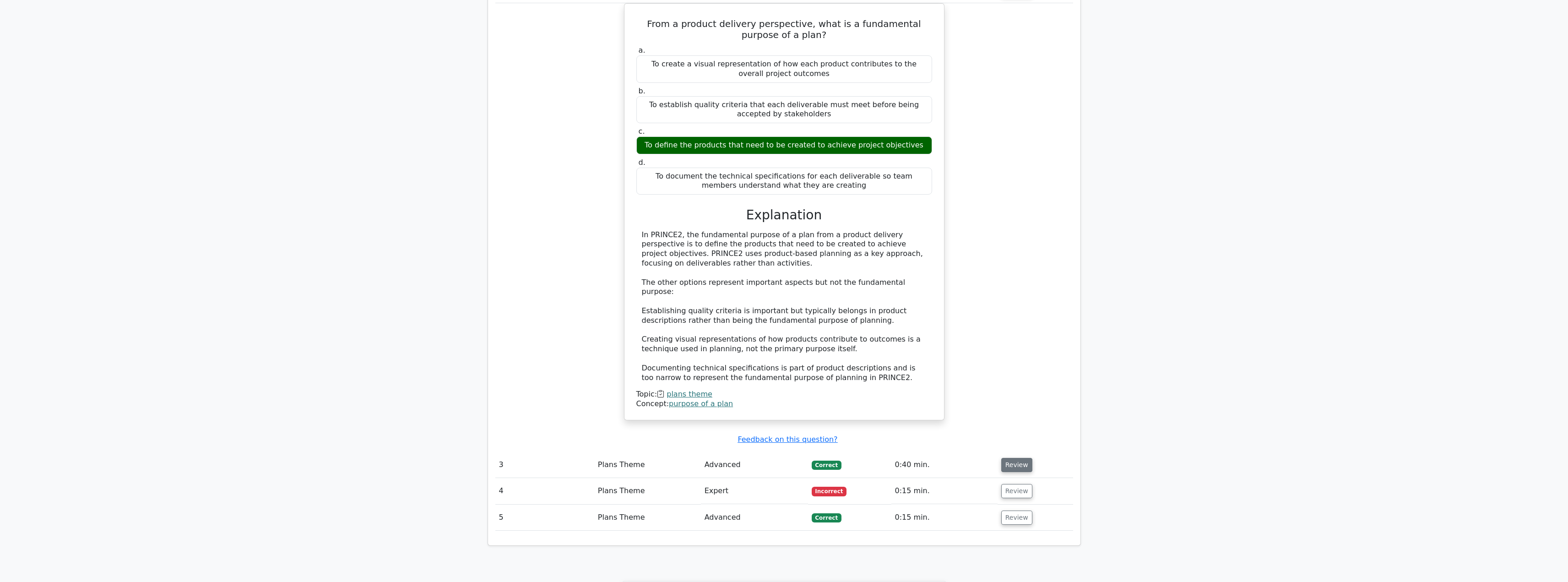
click at [1009, 458] on button "Review" at bounding box center [1017, 465] width 31 height 14
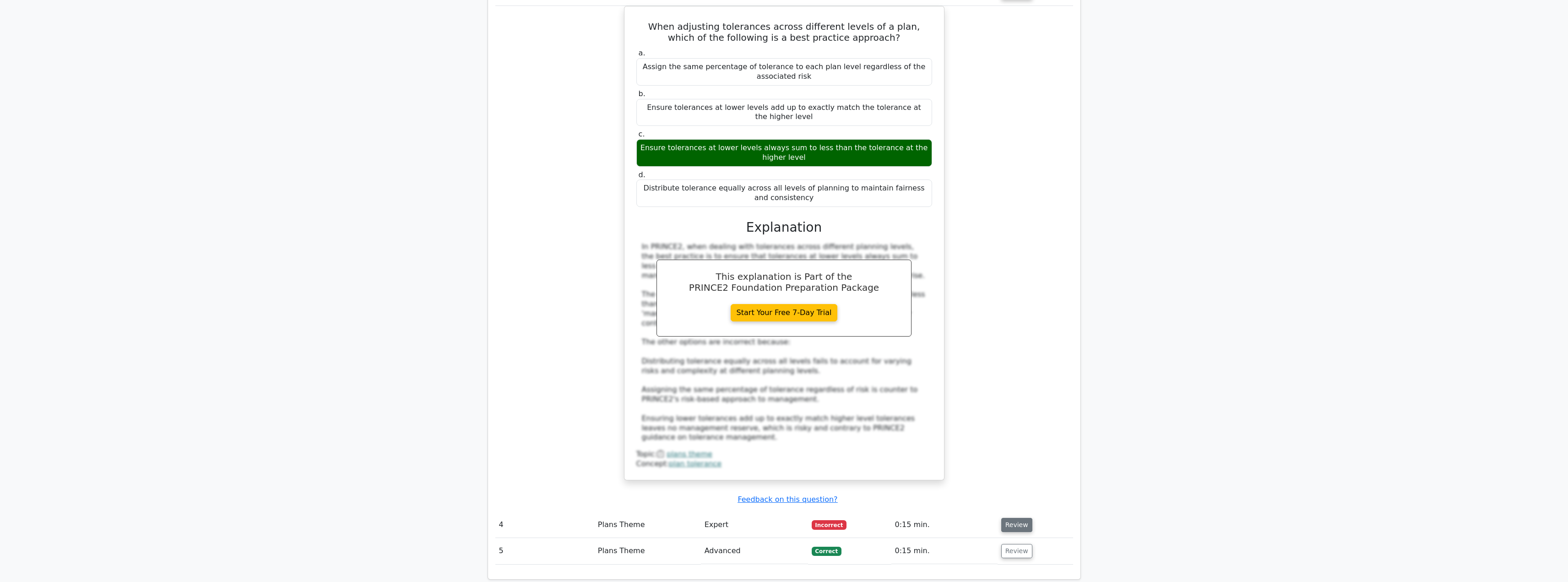
scroll to position [1672, 0]
click at [1010, 517] on button "Review" at bounding box center [1017, 524] width 31 height 14
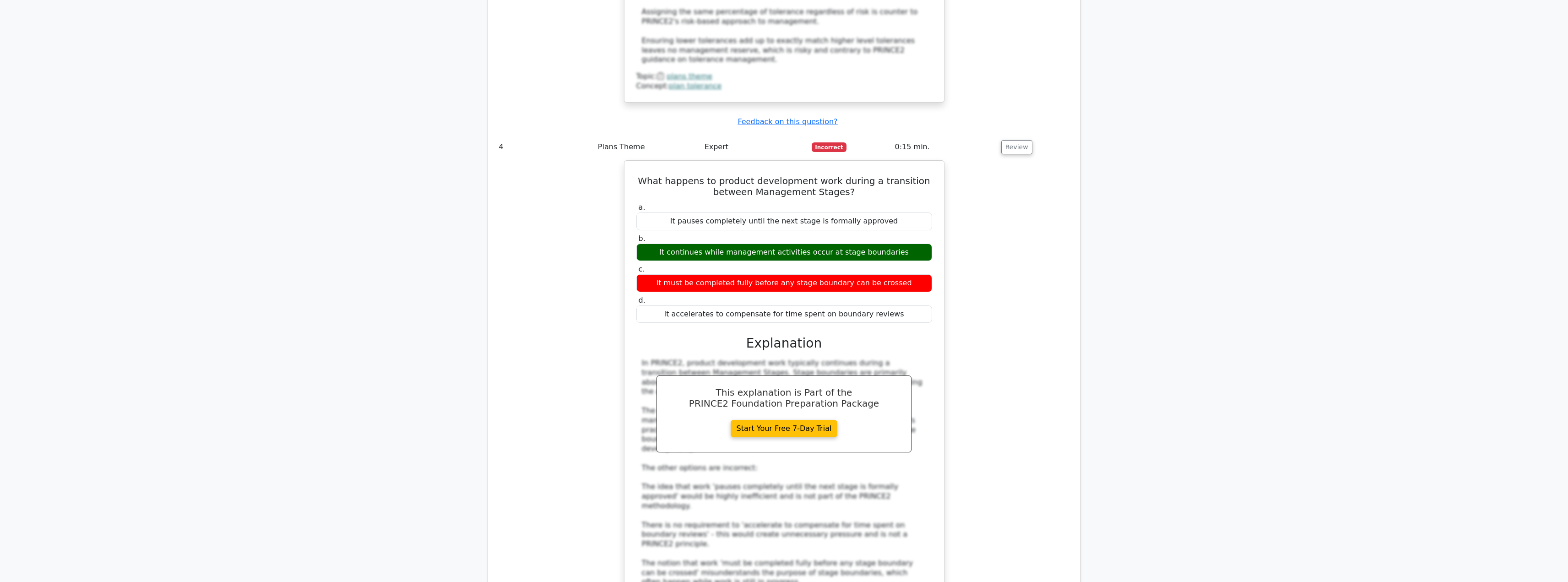
scroll to position [2050, 0]
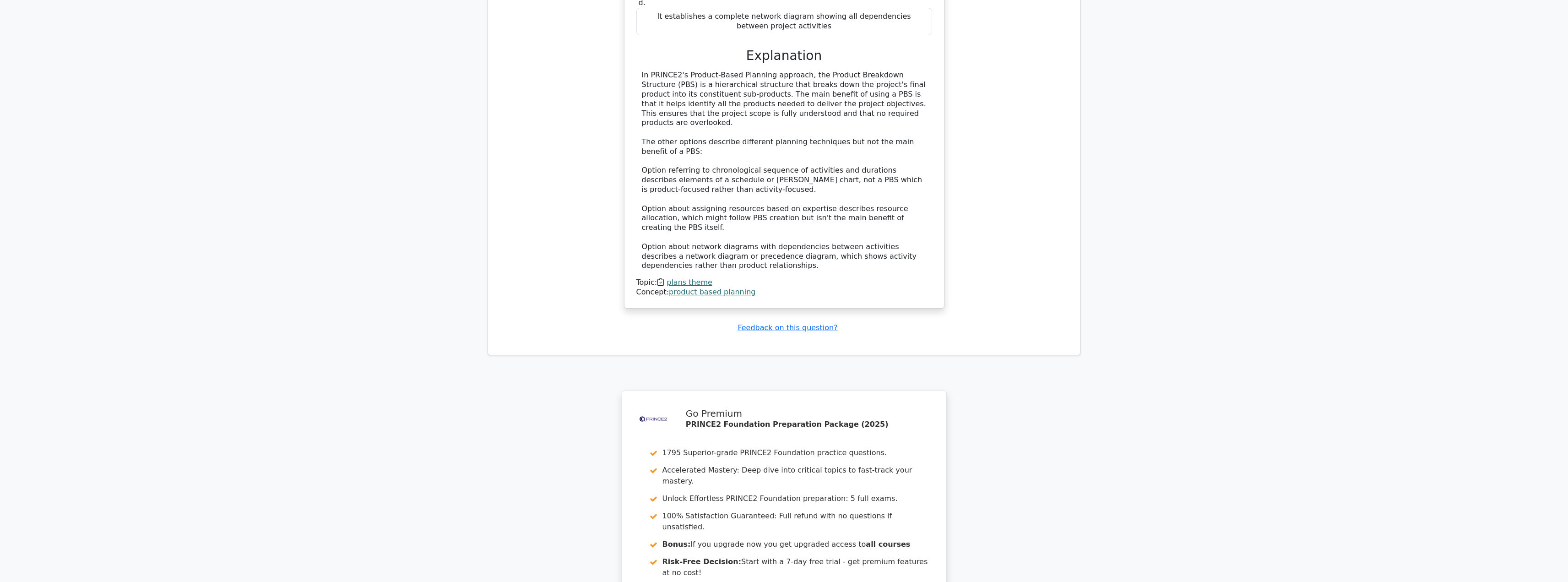
scroll to position [2934, 0]
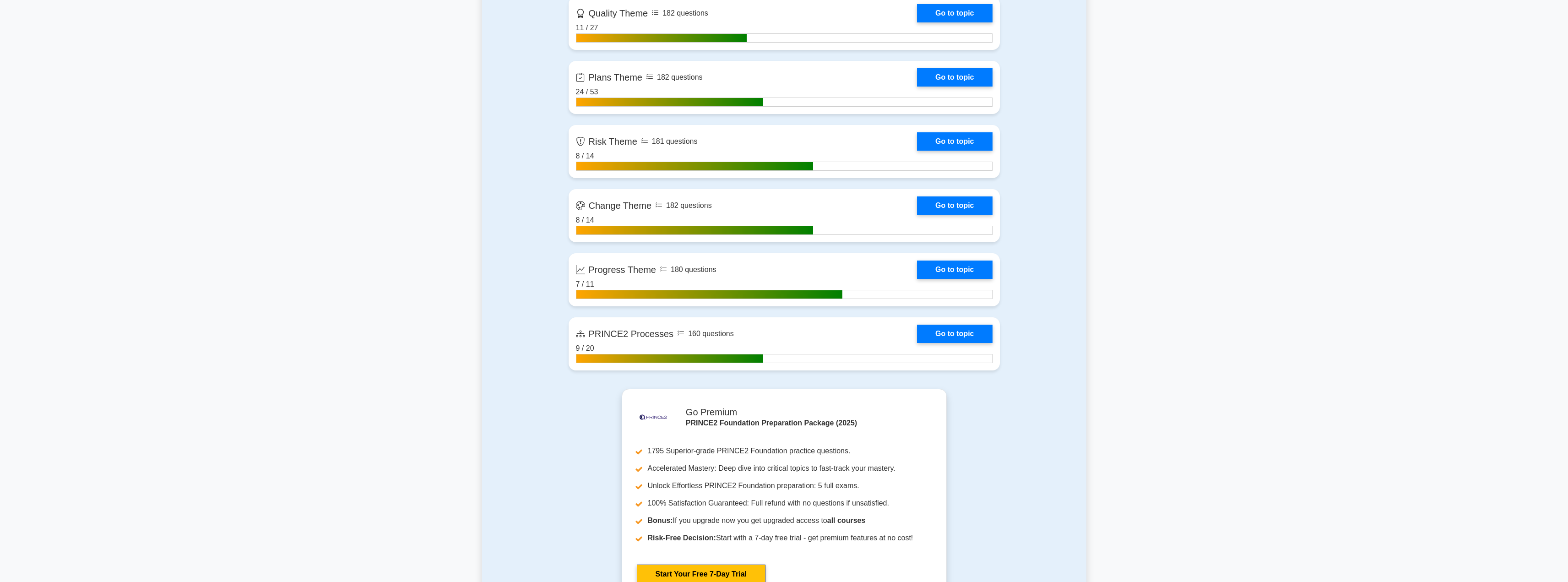
scroll to position [924, 0]
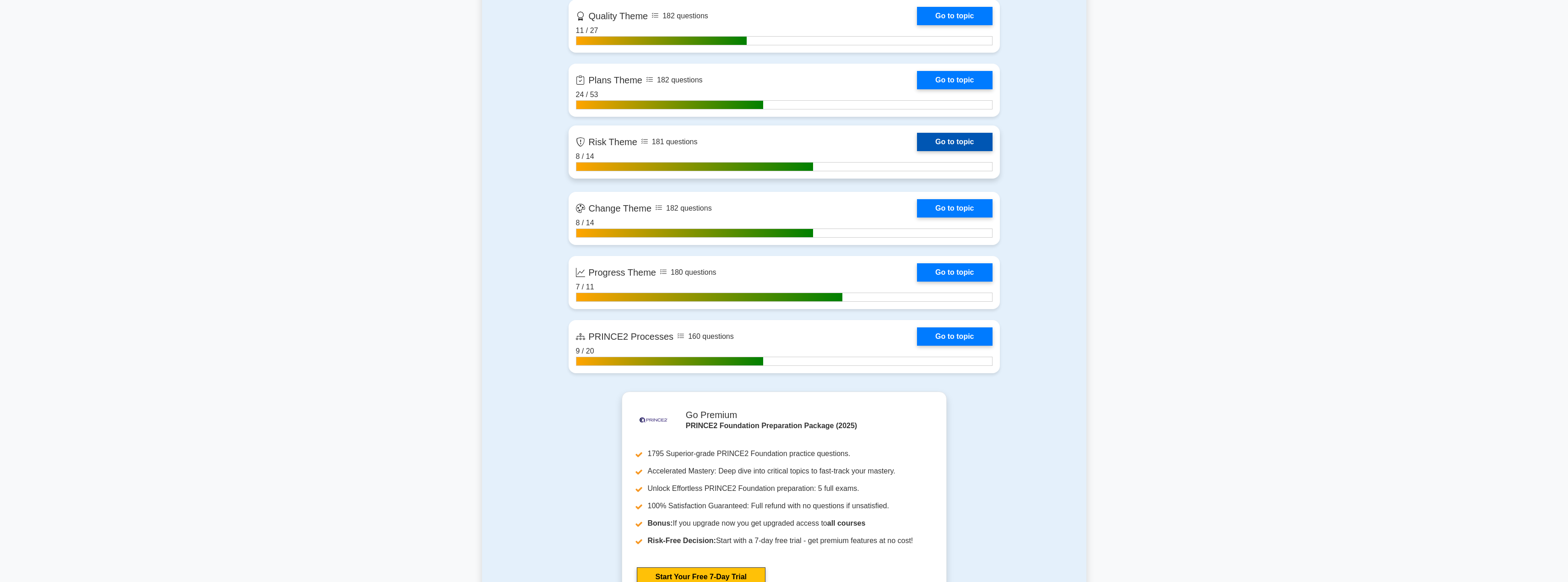
click at [960, 142] on link "Go to topic" at bounding box center [954, 142] width 75 height 18
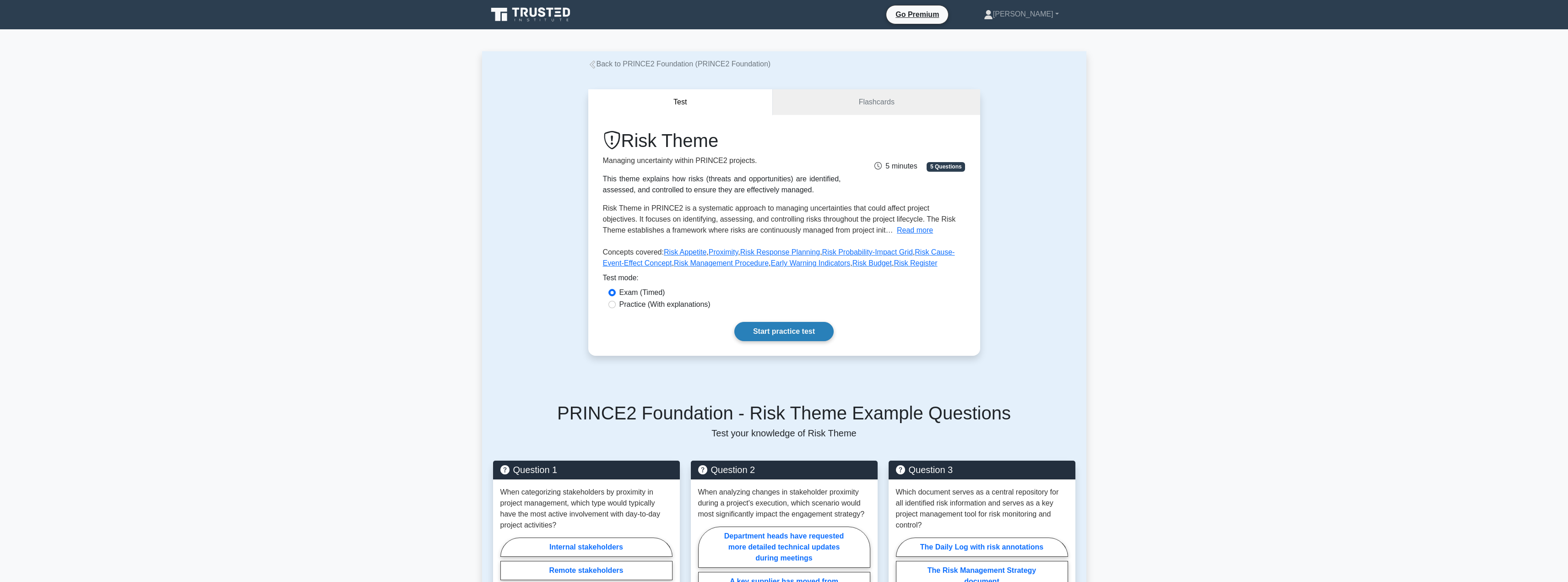
click at [772, 341] on link "Start practice test" at bounding box center [784, 331] width 99 height 19
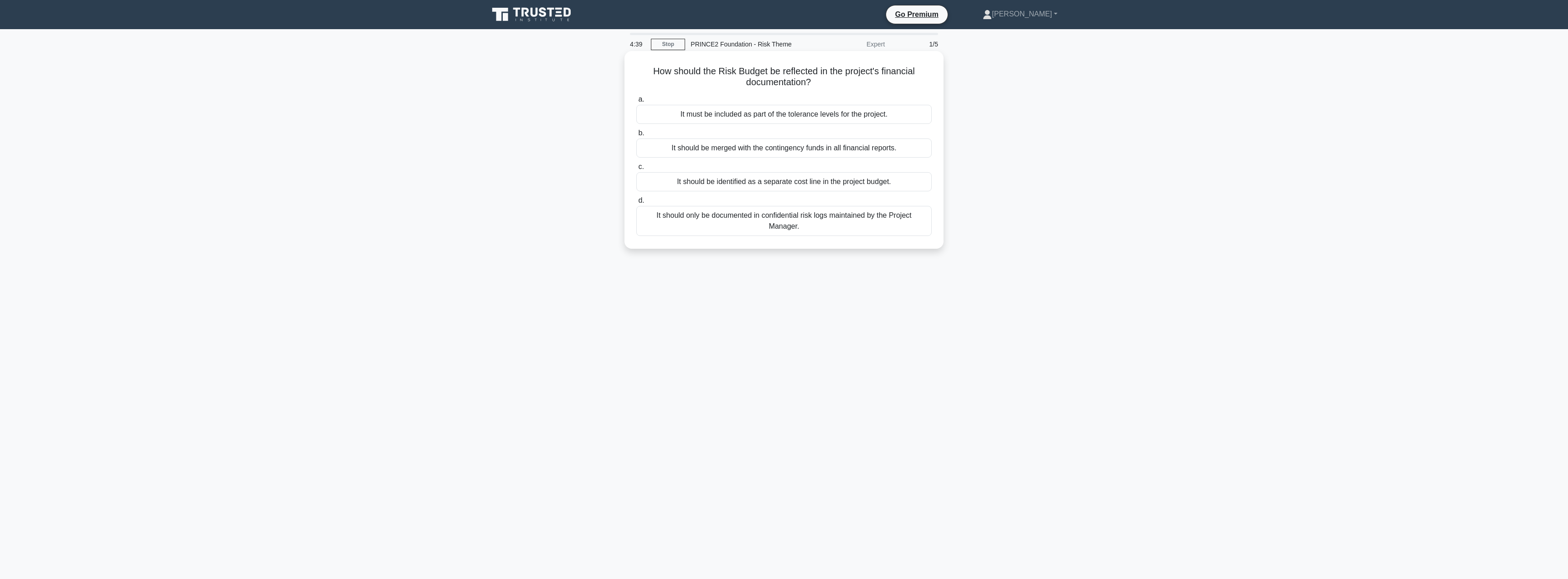
click at [774, 110] on div "It must be included as part of the tolerance levels for the project." at bounding box center [784, 114] width 296 height 19
click at [636, 102] on input "a. It must be included as part of the tolerance levels for the project." at bounding box center [636, 99] width 0 height 6
click at [690, 217] on div "They should primarily focus on financial metrics as these are most objective" at bounding box center [784, 215] width 296 height 19
click at [636, 203] on input "d. They should primarily focus on financial metrics as these are most objective" at bounding box center [636, 200] width 0 height 6
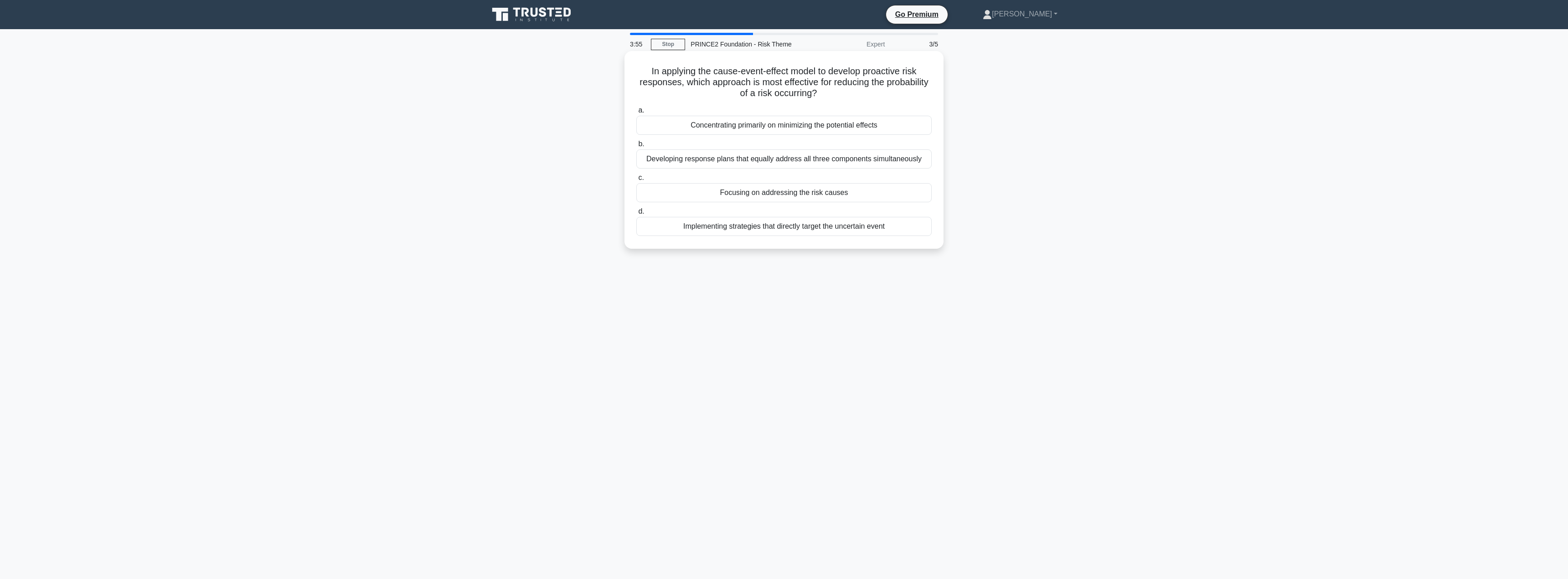
click at [729, 119] on div "Concentrating primarily on minimizing the potential effects" at bounding box center [784, 124] width 296 height 19
click at [636, 114] on input "a. Concentrating primarily on minimizing the potential effects" at bounding box center [636, 110] width 0 height 6
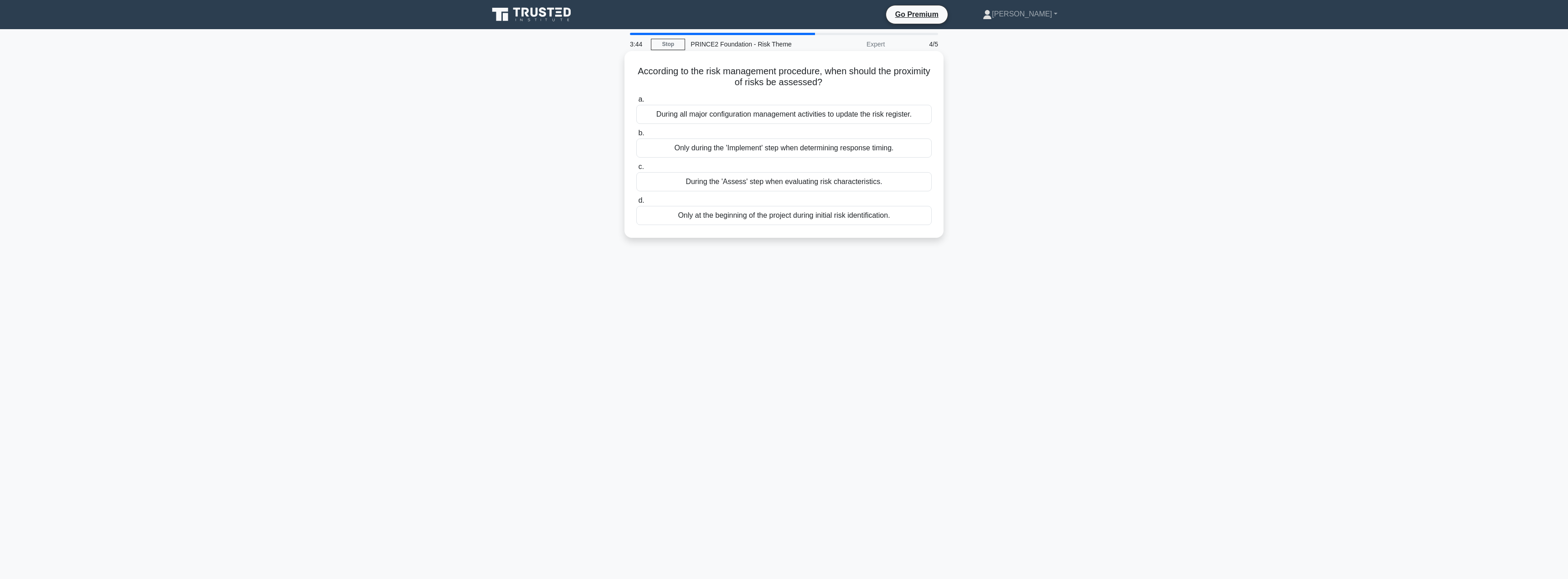
click at [741, 118] on div "During all major configuration management activities to update the risk registe…" at bounding box center [784, 114] width 296 height 19
click at [636, 102] on input "a. During all major configuration management activities to update the risk regi…" at bounding box center [636, 99] width 0 height 6
click at [726, 189] on div "Documenting all identified risks and their characteristics in the Risk Register" at bounding box center [784, 181] width 296 height 19
click at [636, 170] on input "c. Documenting all identified risks and their characteristics in the Risk Regis…" at bounding box center [636, 166] width 0 height 6
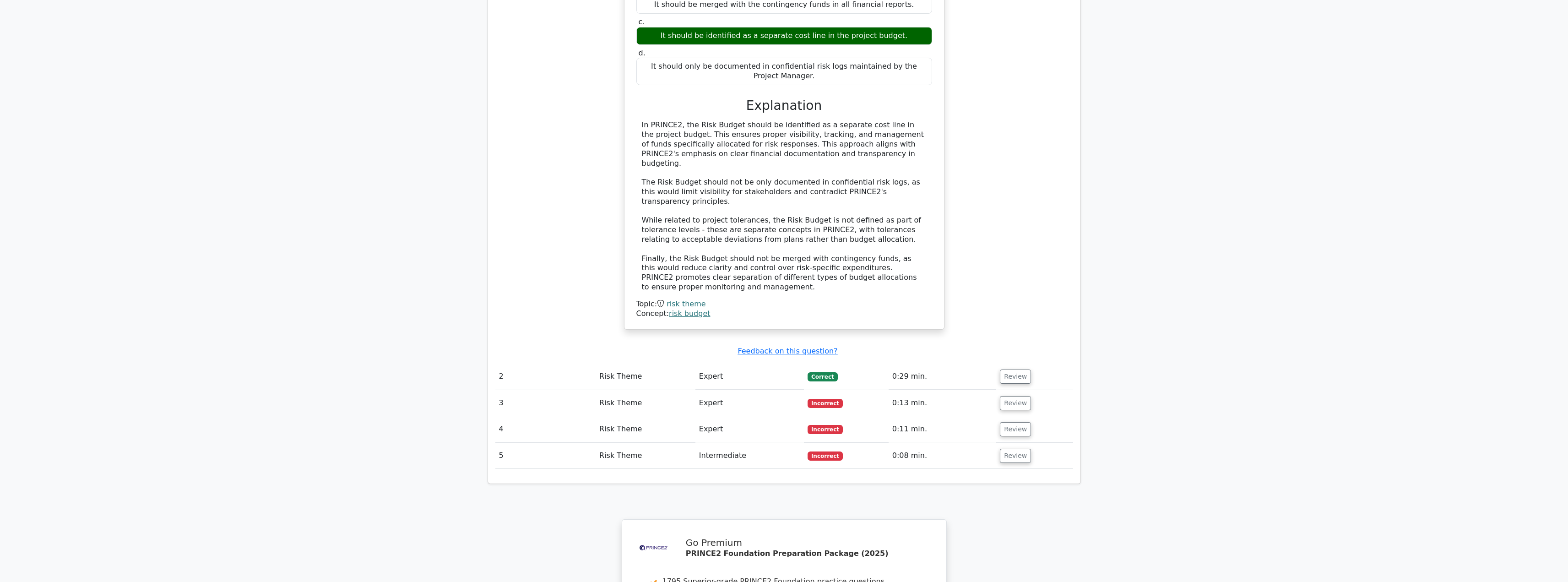
scroll to position [832, 0]
click at [1020, 369] on button "Review" at bounding box center [1015, 376] width 31 height 14
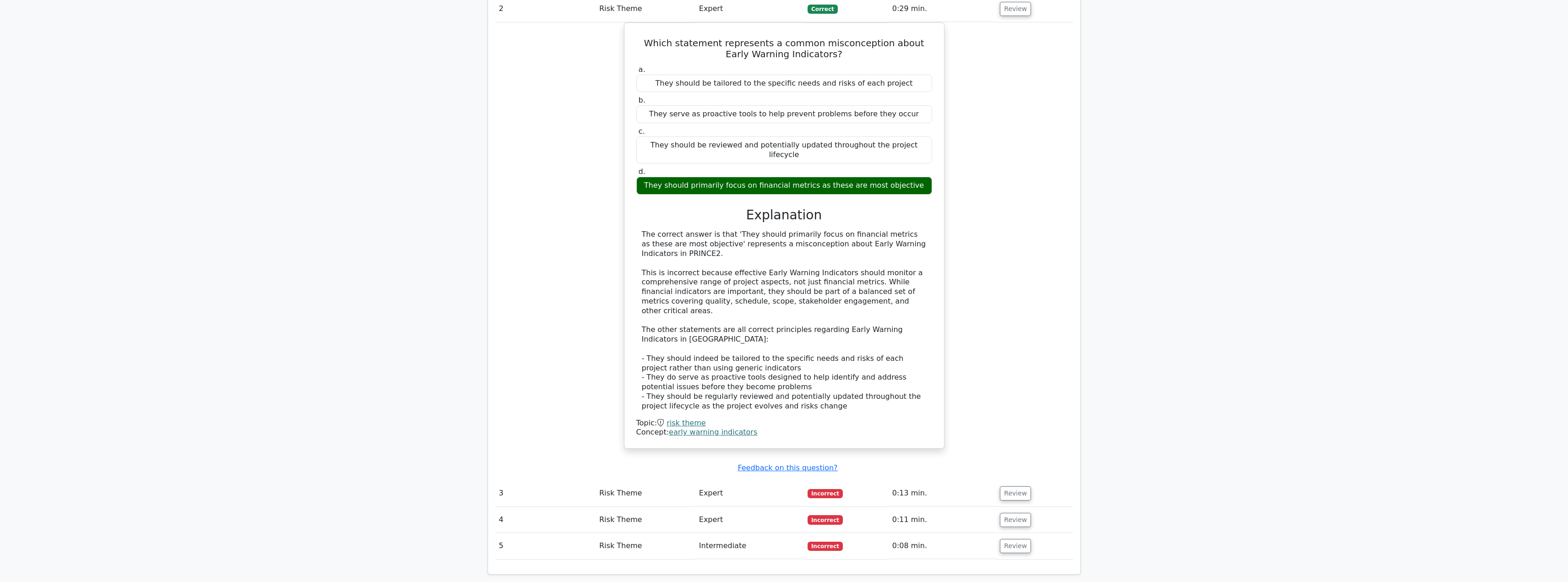
scroll to position [1200, 0]
click at [1017, 485] on button "Review" at bounding box center [1015, 492] width 31 height 14
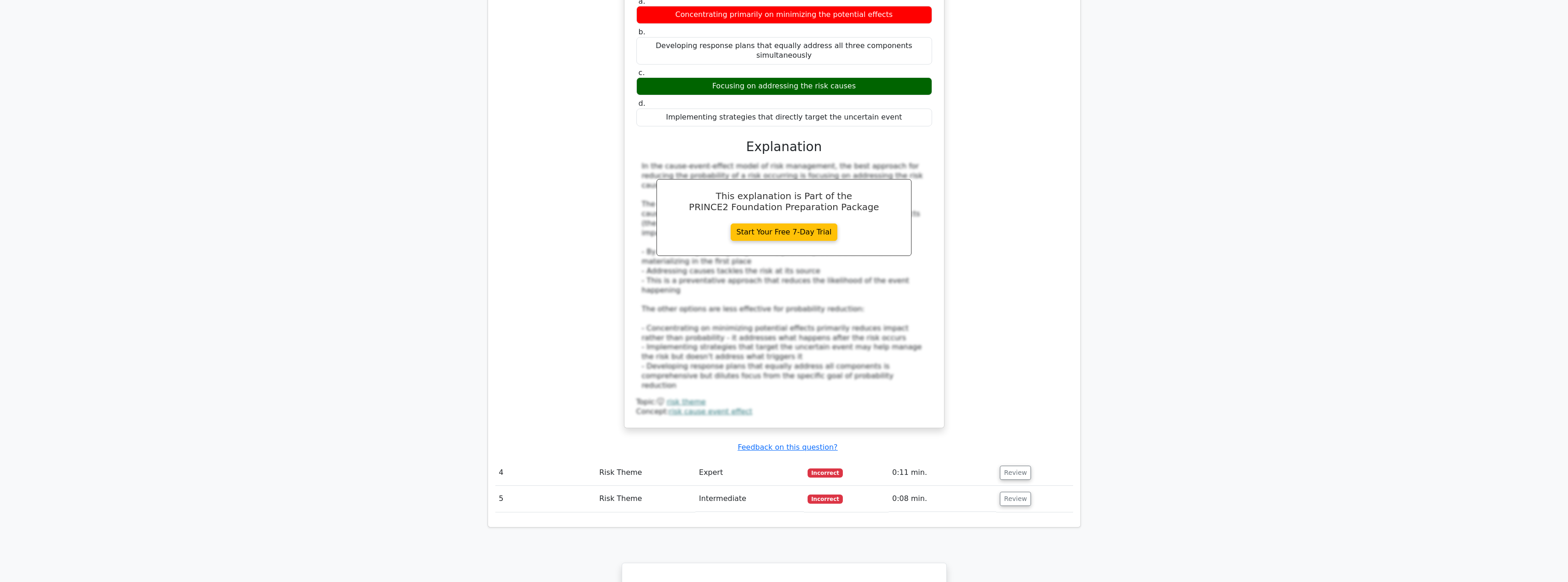
scroll to position [1765, 0]
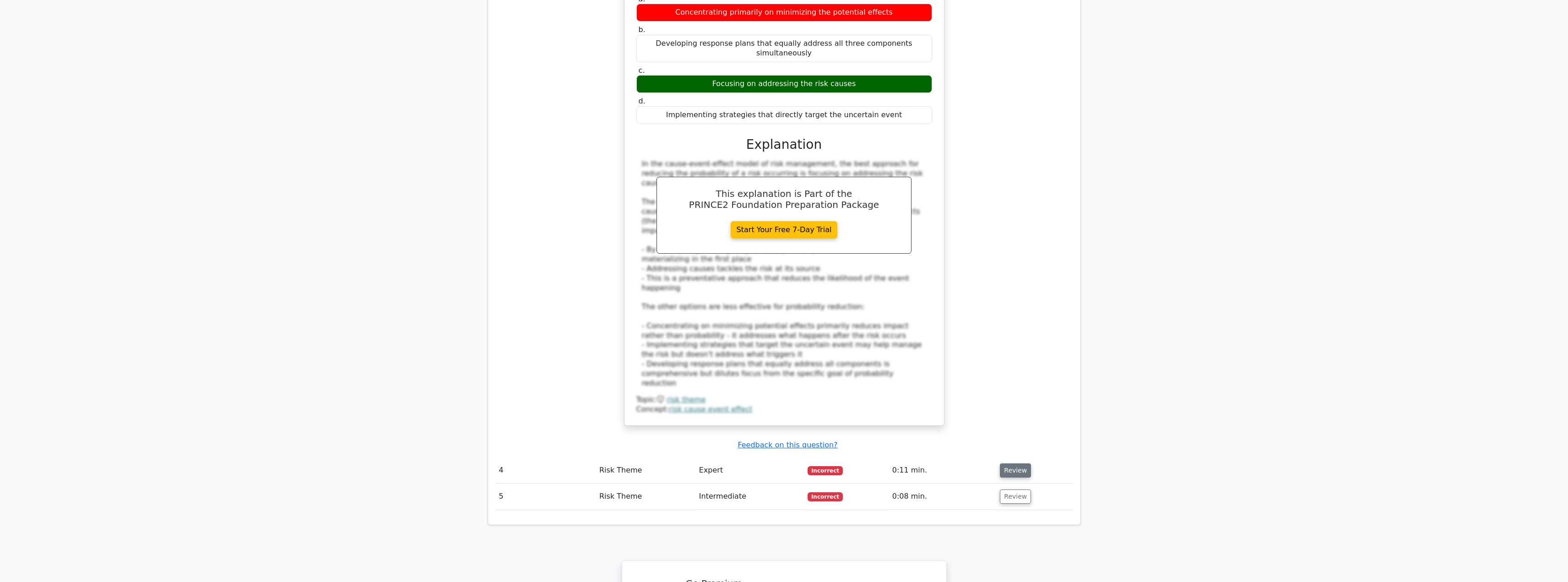
click at [1011, 463] on button "Review" at bounding box center [1015, 470] width 31 height 14
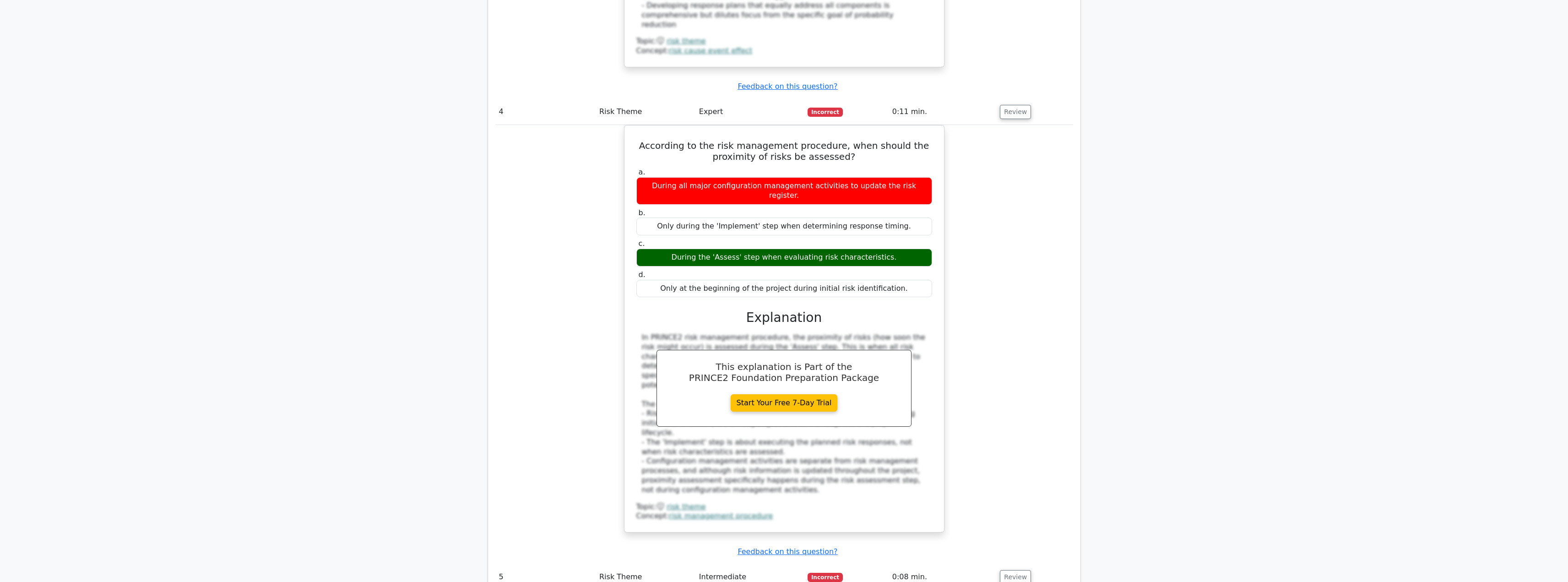
scroll to position [2124, 0]
click at [1012, 569] on button "Review" at bounding box center [1015, 577] width 31 height 14
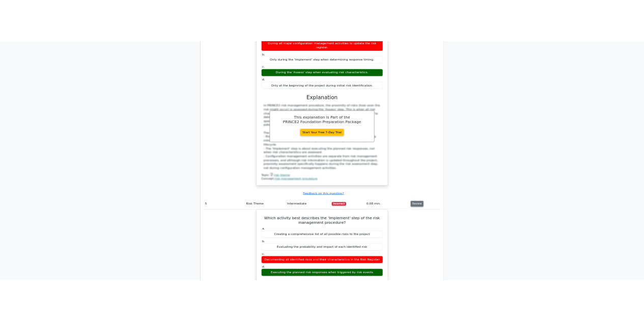
scroll to position [2562, 0]
